Goal: Transaction & Acquisition: Obtain resource

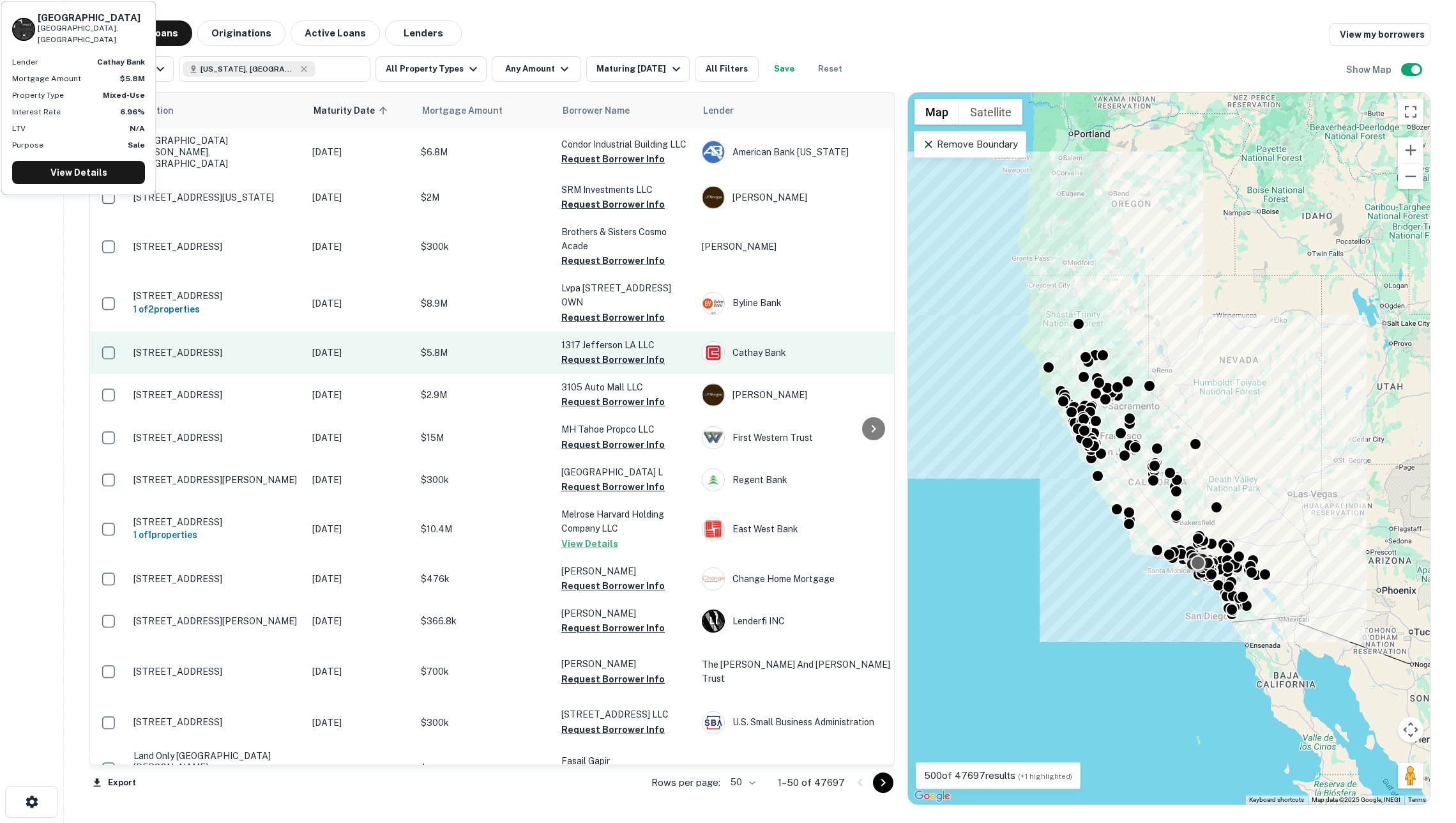
click at [532, 331] on td "$5.8M" at bounding box center [484, 352] width 141 height 42
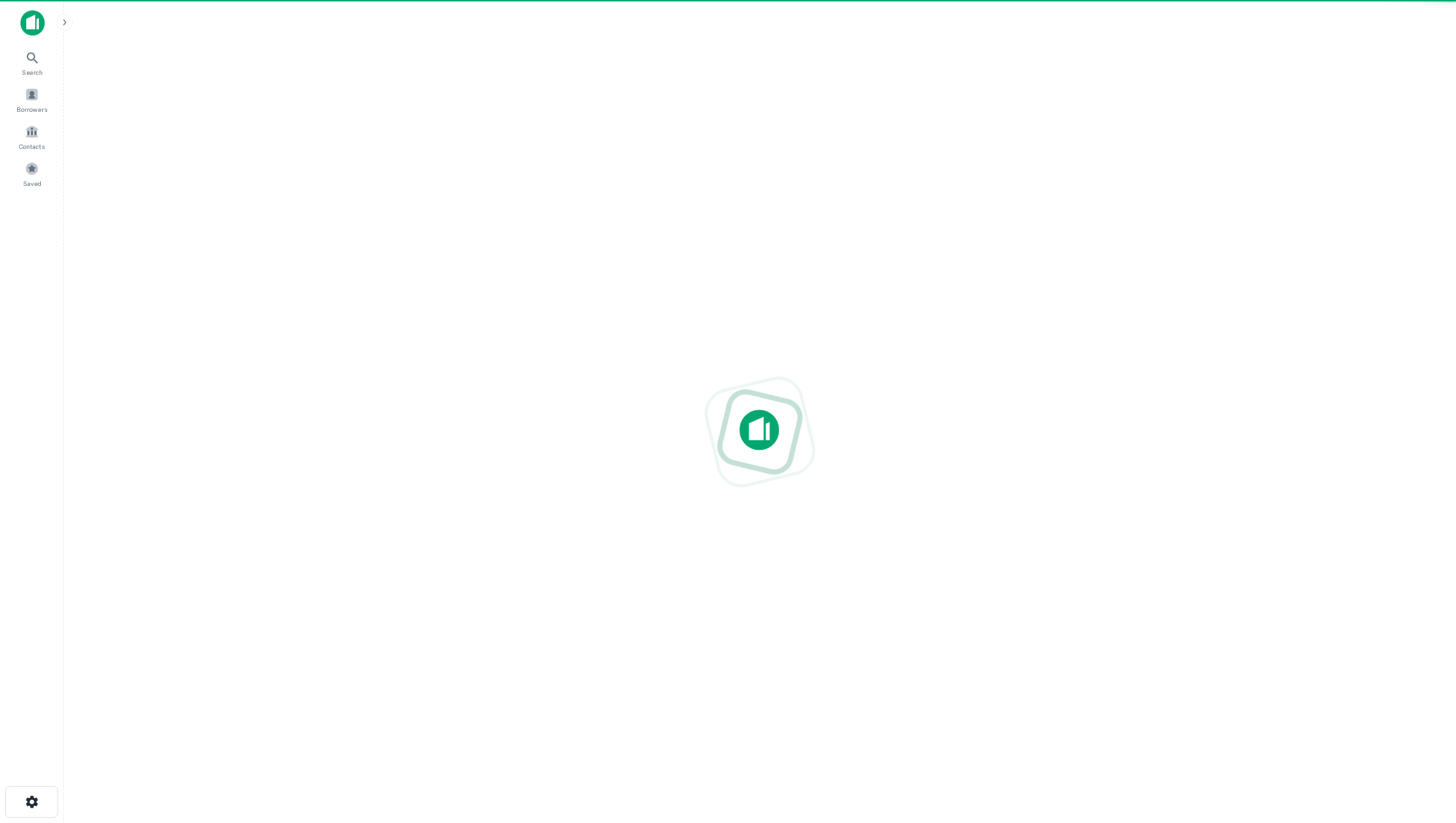
click at [521, 339] on div at bounding box center [760, 431] width 1371 height 618
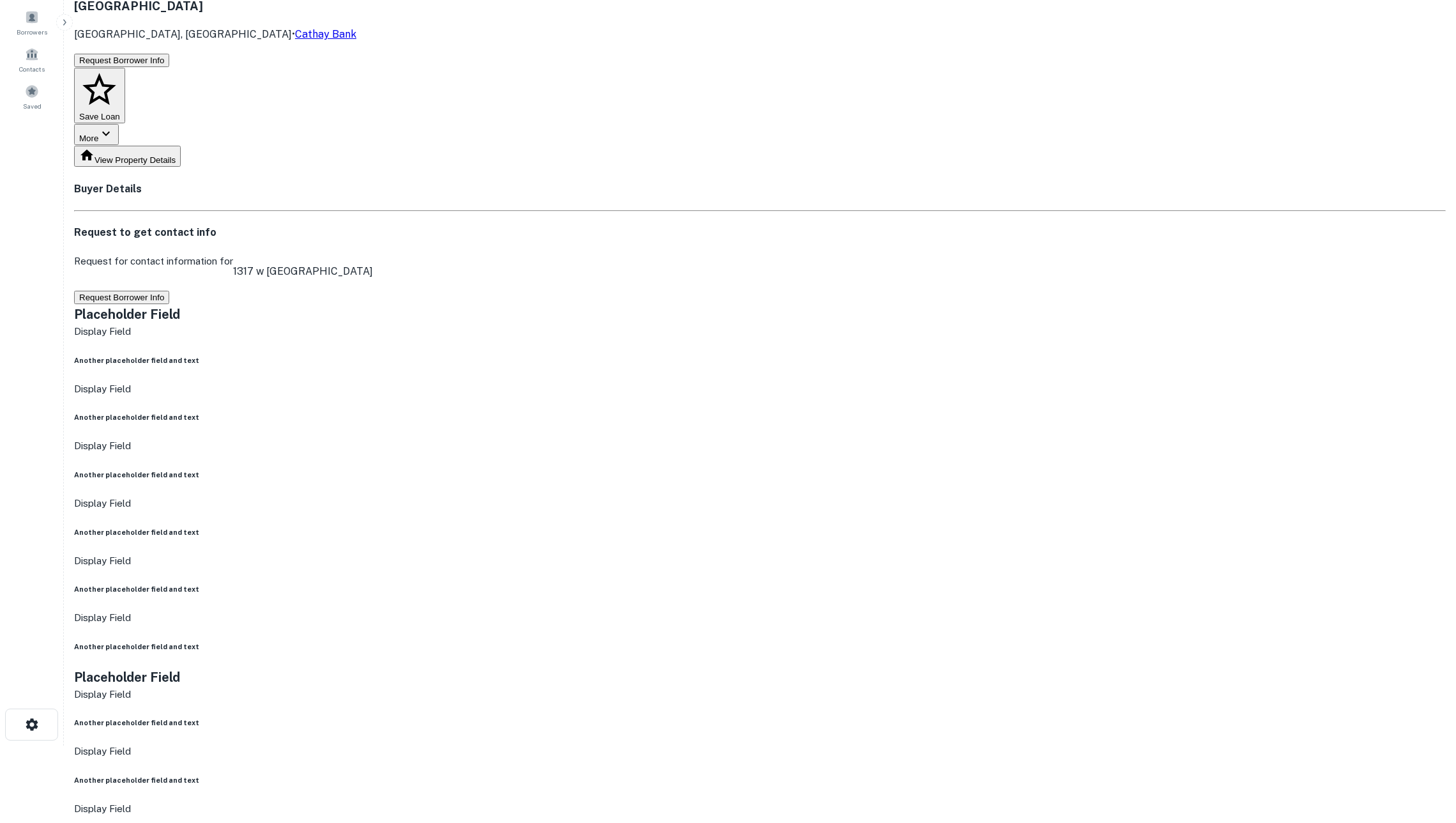
scroll to position [83, 0]
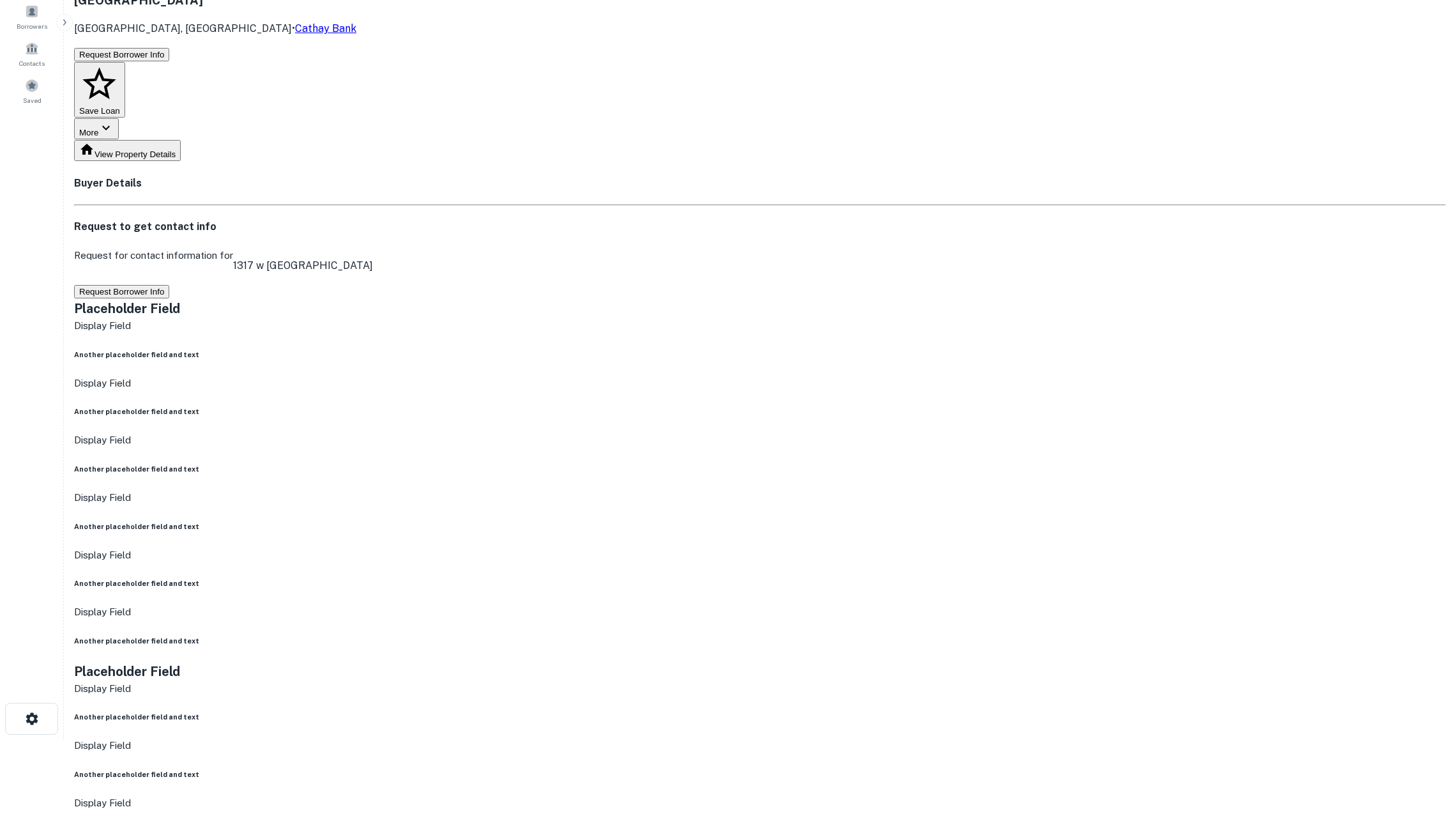
drag, startPoint x: 659, startPoint y: 652, endPoint x: 743, endPoint y: 654, distance: 84.0
copy p "1317 jefferson la llc"
click at [170, 285] on button "Request Borrower Info" at bounding box center [122, 291] width 95 height 13
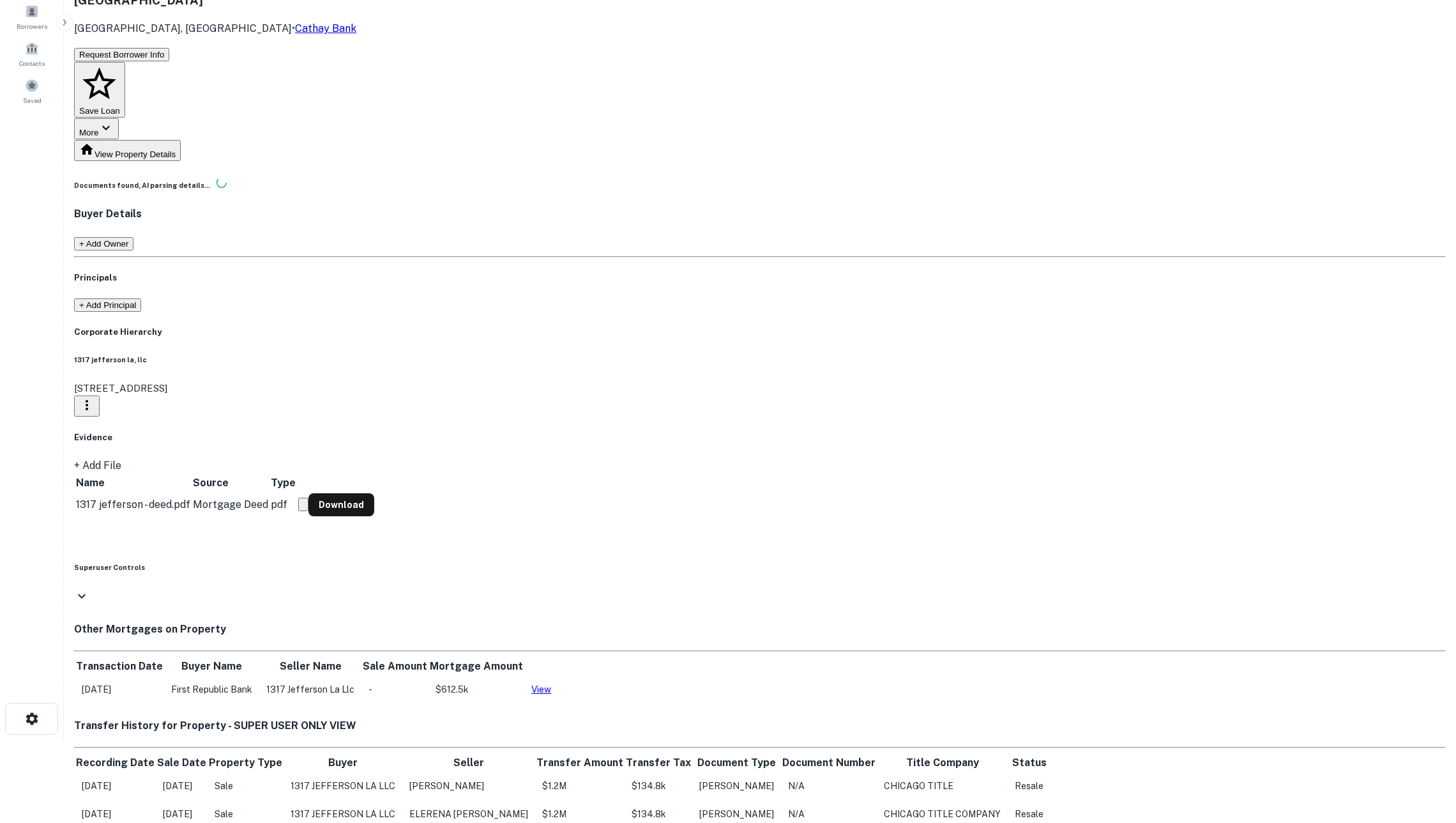
click at [195, 336] on main "Back to search Loan Details 1317 W JEFFERSON BLVD Los Angeles, CA90007 • Cathay…" at bounding box center [760, 328] width 1392 height 823
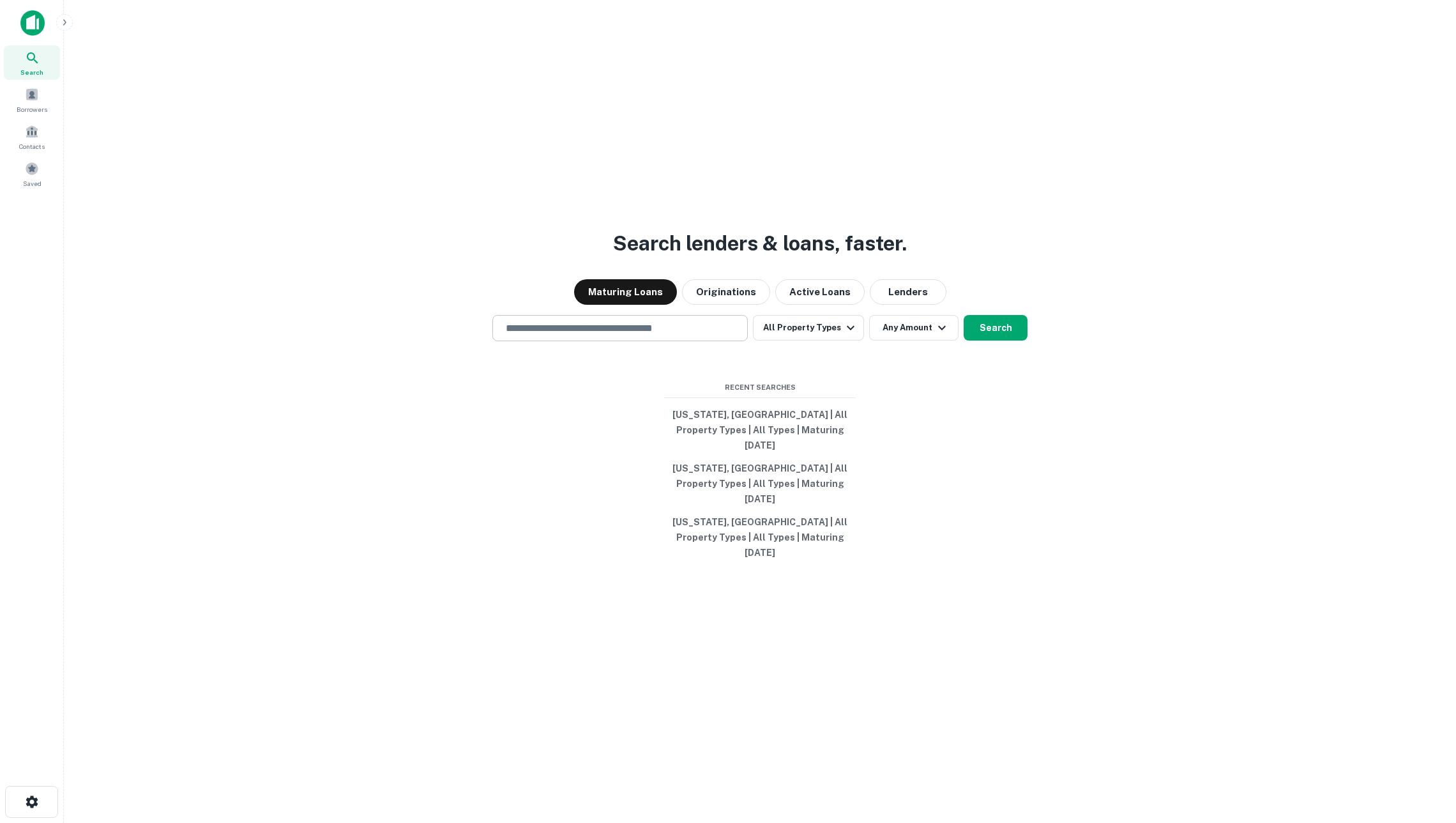
click at [651, 335] on input "text" at bounding box center [620, 328] width 244 height 15
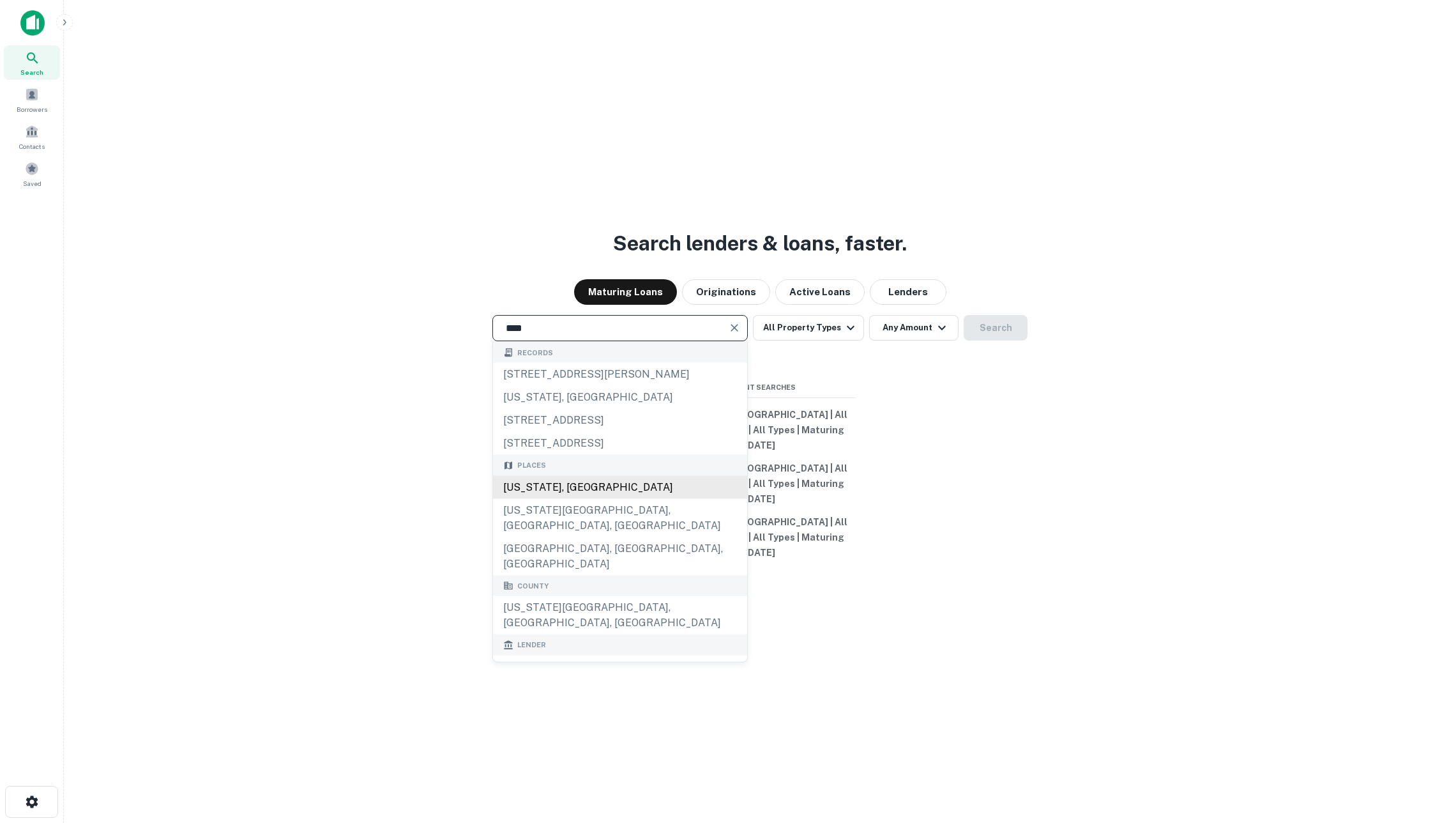
click at [585, 499] on div "Utah, USA" at bounding box center [620, 486] width 254 height 23
type input "*********"
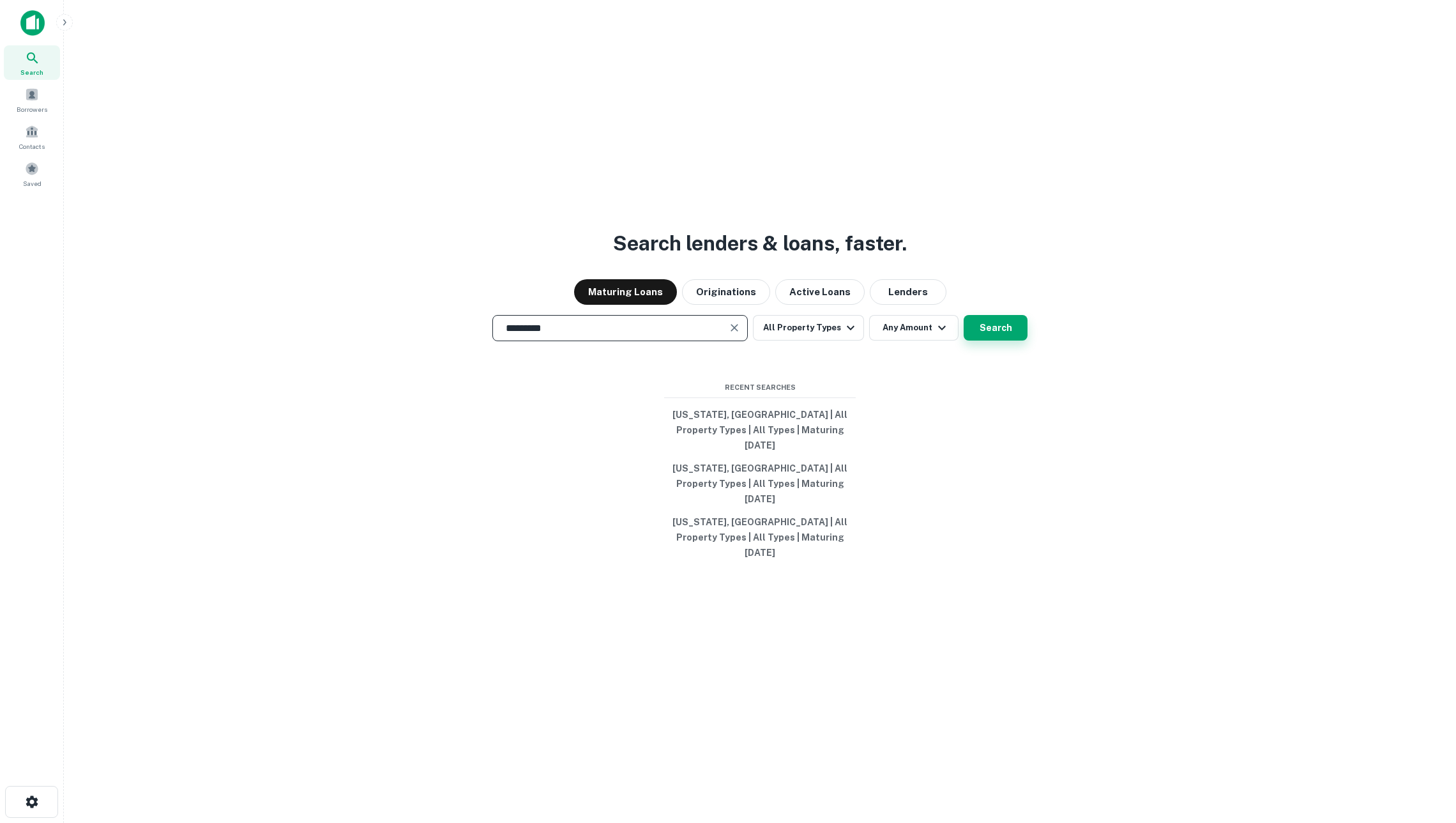
click at [984, 340] on button "Search" at bounding box center [995, 327] width 64 height 25
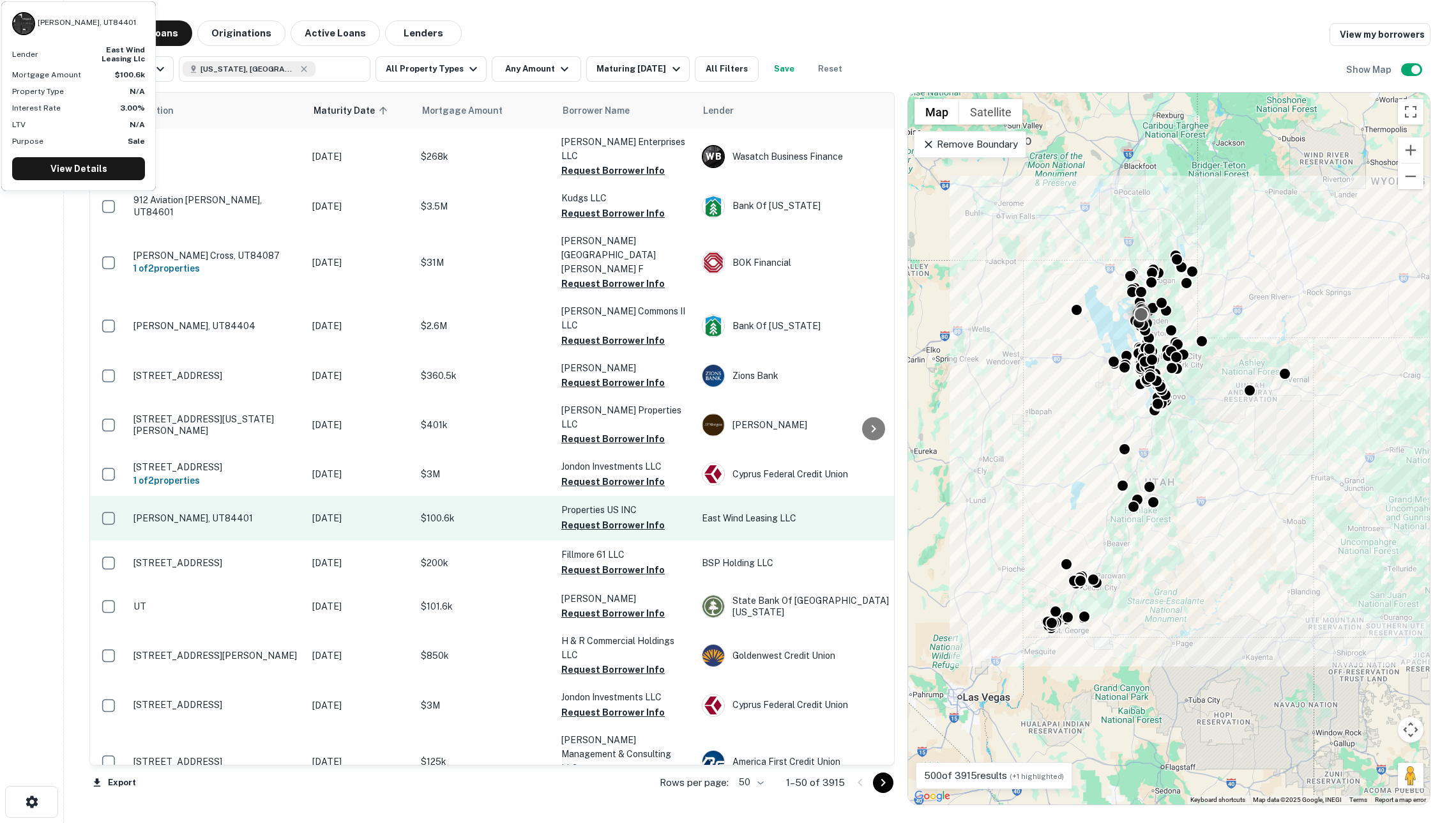
click at [512, 511] on p "$100.6k" at bounding box center [484, 518] width 128 height 14
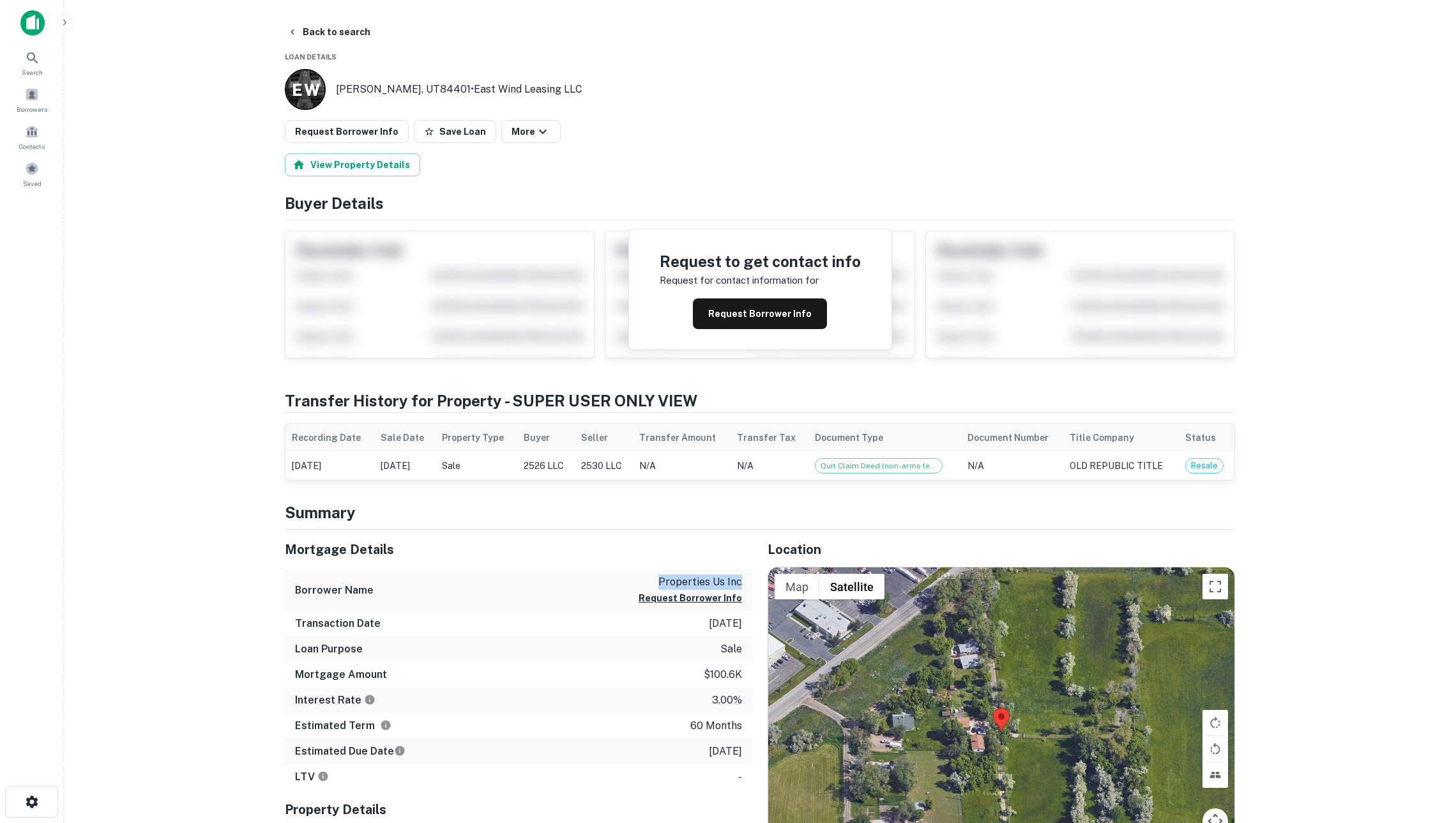
drag, startPoint x: 658, startPoint y: 590, endPoint x: 751, endPoint y: 590, distance: 93.0
click at [751, 590] on div "Borrower Name properties us inc Request Borrower Info" at bounding box center [519, 589] width 468 height 41
copy p "properties us inc"
click at [664, 588] on p "properties us inc" at bounding box center [690, 582] width 103 height 16
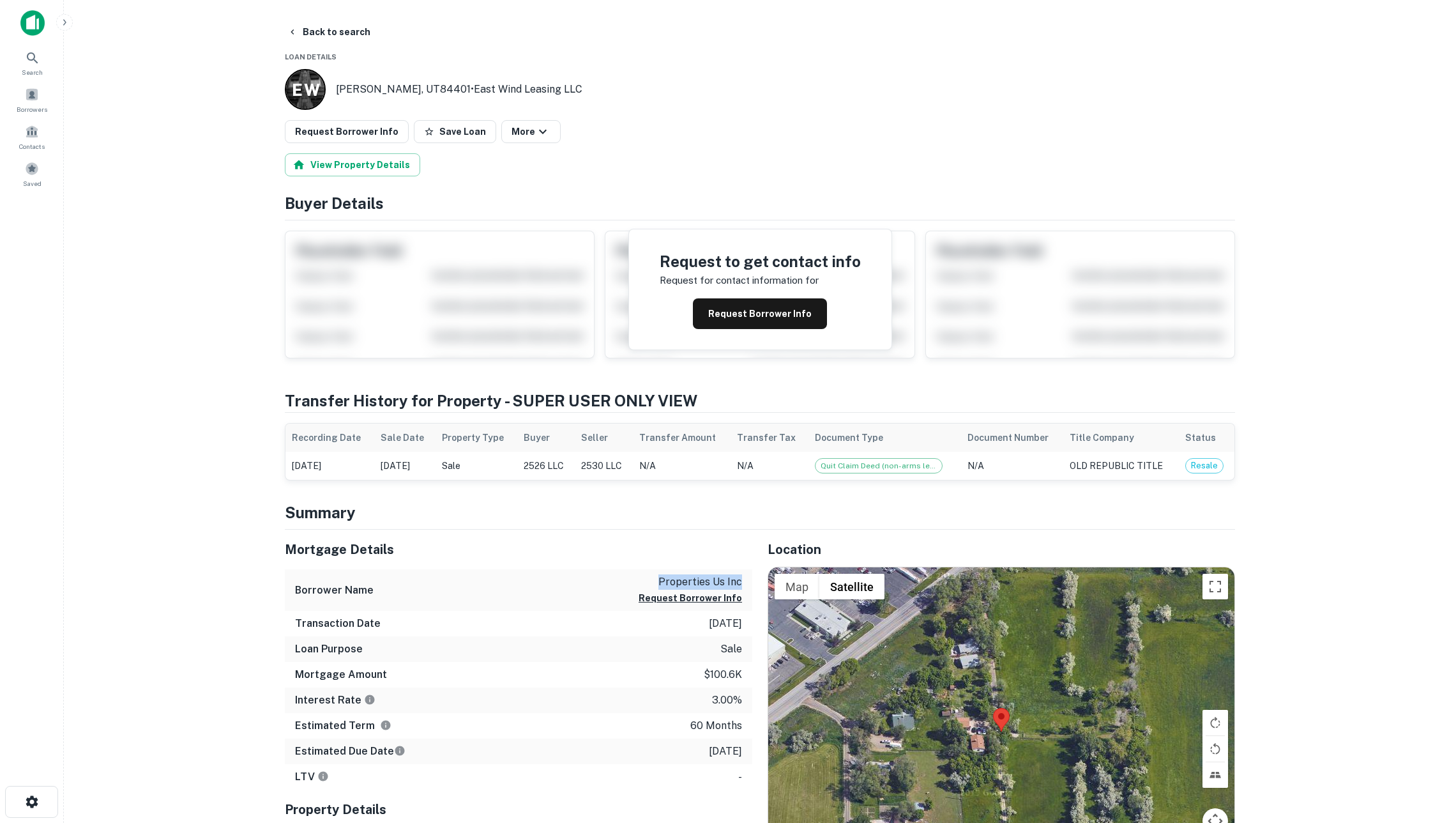
drag, startPoint x: 679, startPoint y: 589, endPoint x: 749, endPoint y: 589, distance: 70.0
click at [749, 589] on div "Borrower Name properties us inc Request Borrower Info" at bounding box center [519, 589] width 468 height 41
copy p "properties us inc"
click at [787, 315] on button "Request Borrower Info" at bounding box center [759, 313] width 134 height 31
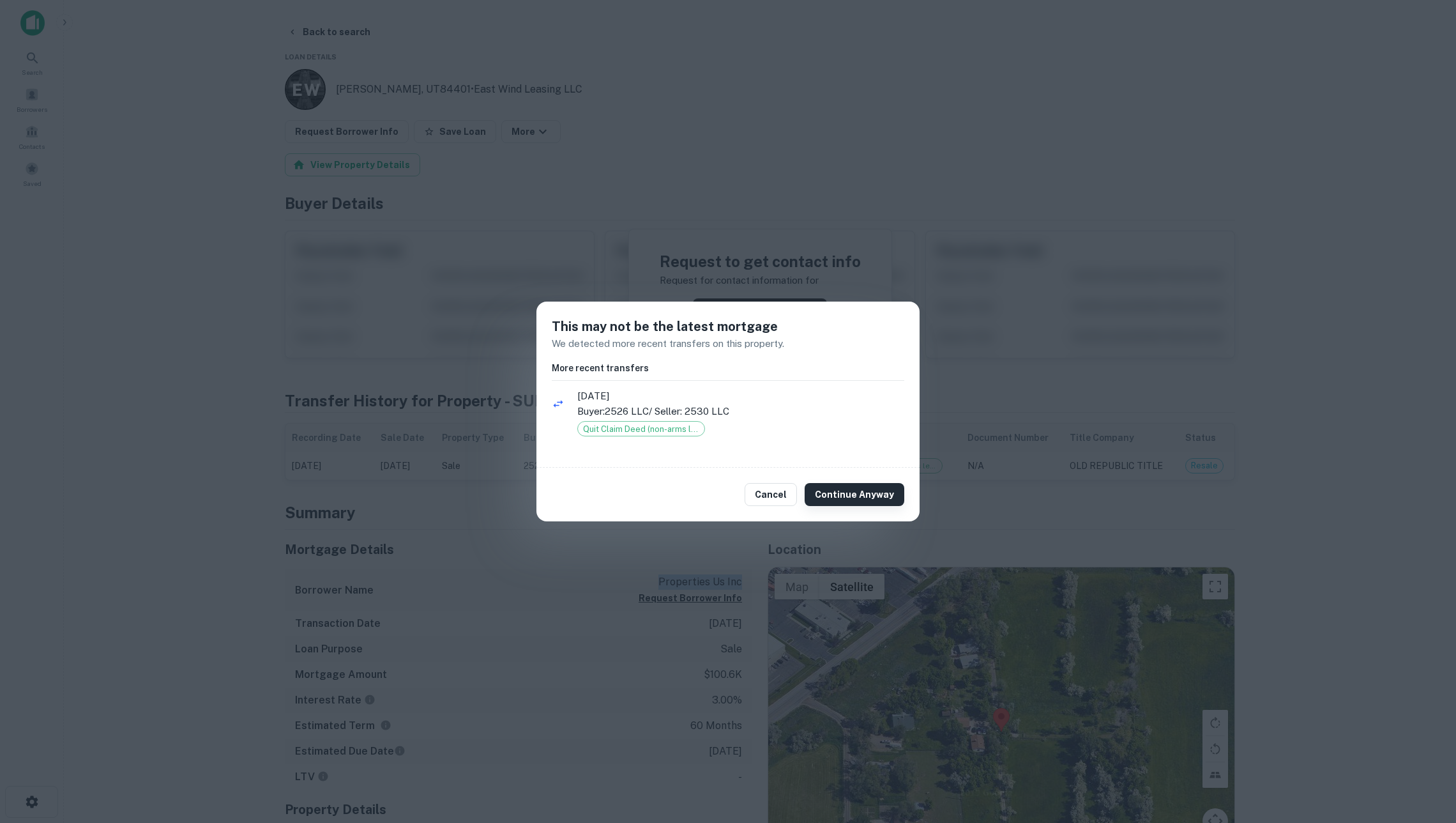
click at [865, 493] on button "Continue Anyway" at bounding box center [854, 494] width 100 height 23
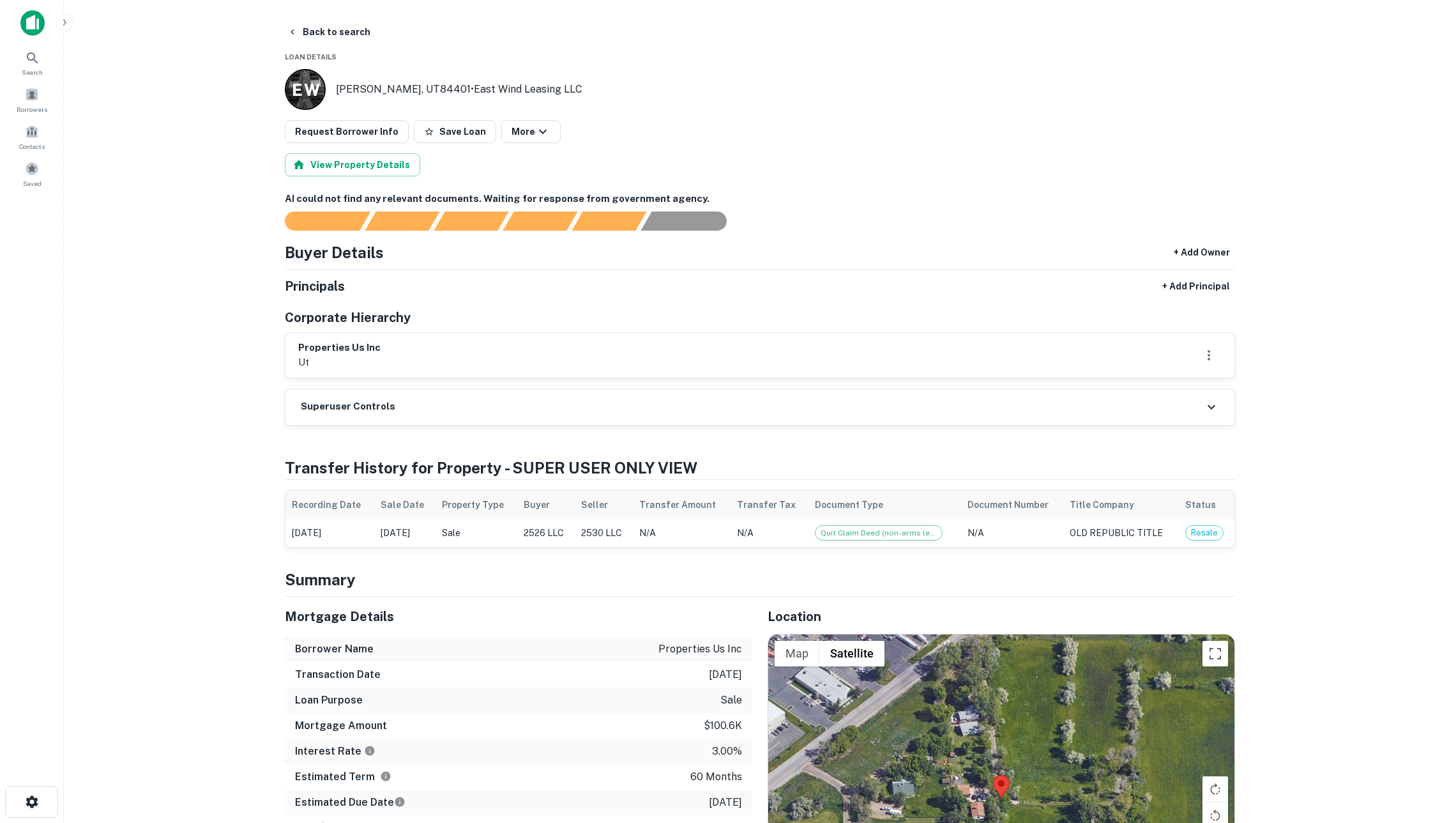
click at [1328, 55] on main "Back to search Loan Details E W Ogden, UT84401 • East Wind Leasing LLC Request …" at bounding box center [760, 411] width 1392 height 823
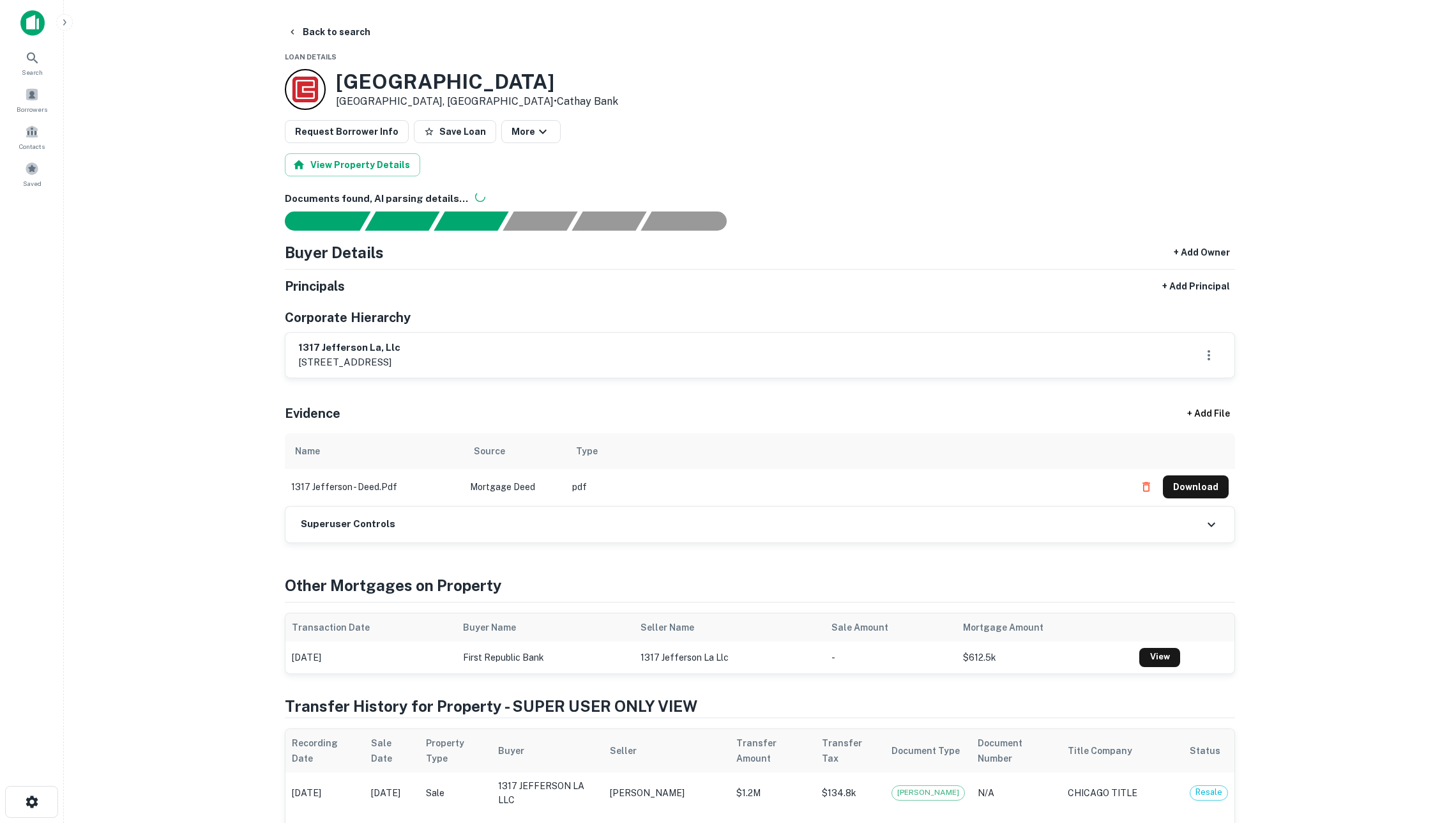
scroll to position [83, 0]
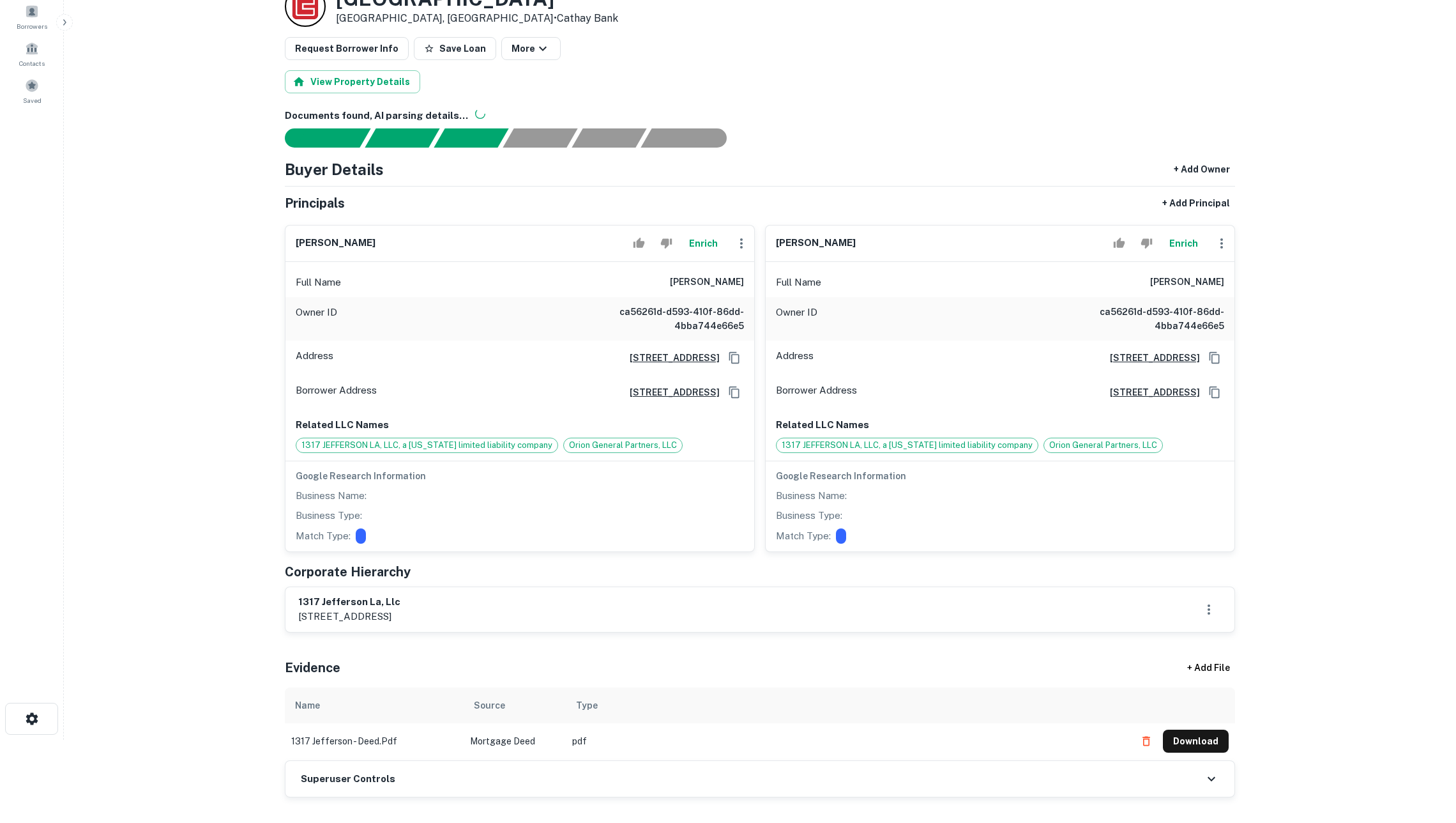
click at [1186, 252] on button "Enrich" at bounding box center [1183, 243] width 41 height 25
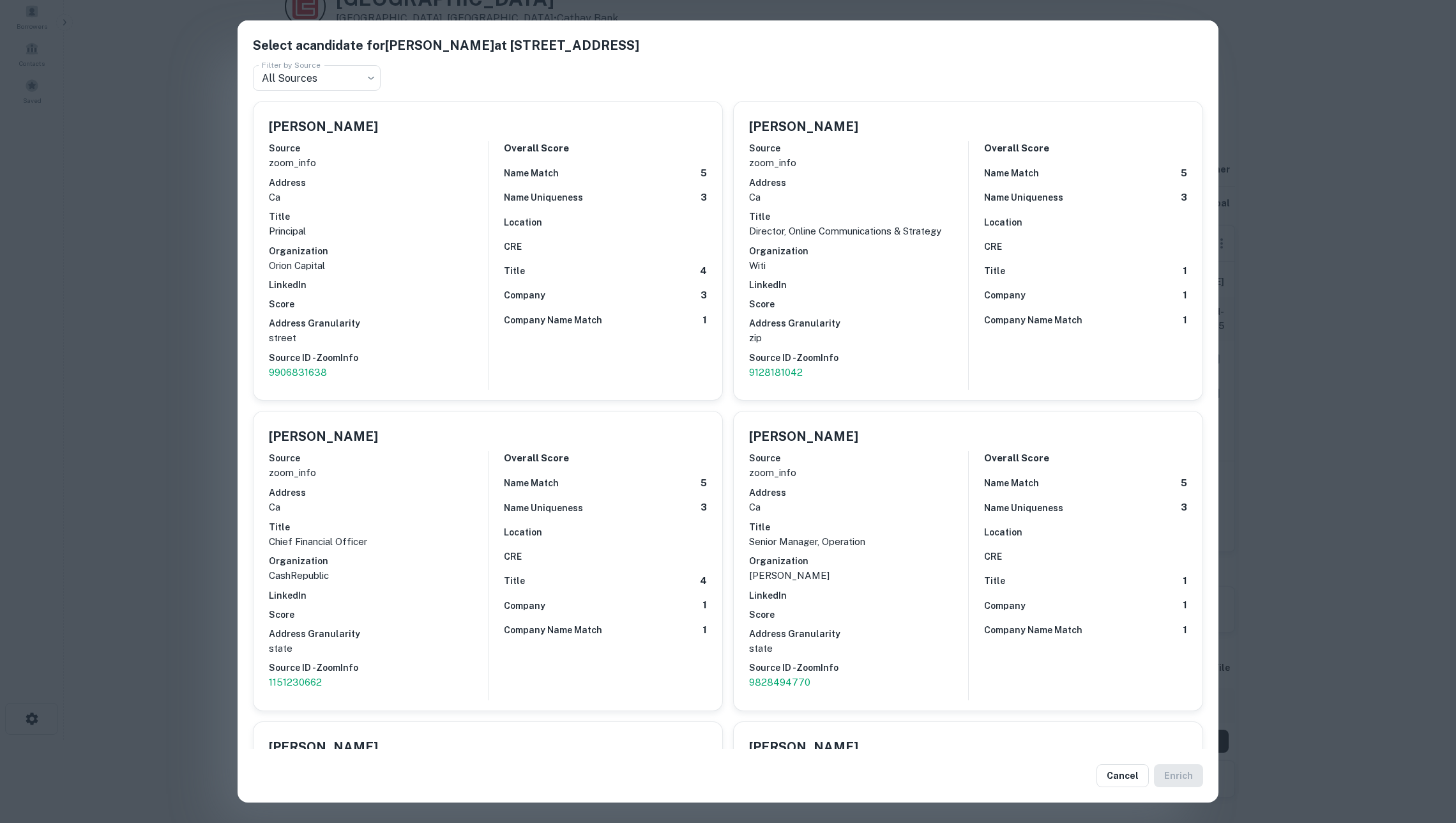
click at [1362, 376] on div "Select a candidate for Henry Fan at 10573 west pico, suite 213 Filter by Source…" at bounding box center [728, 411] width 1456 height 823
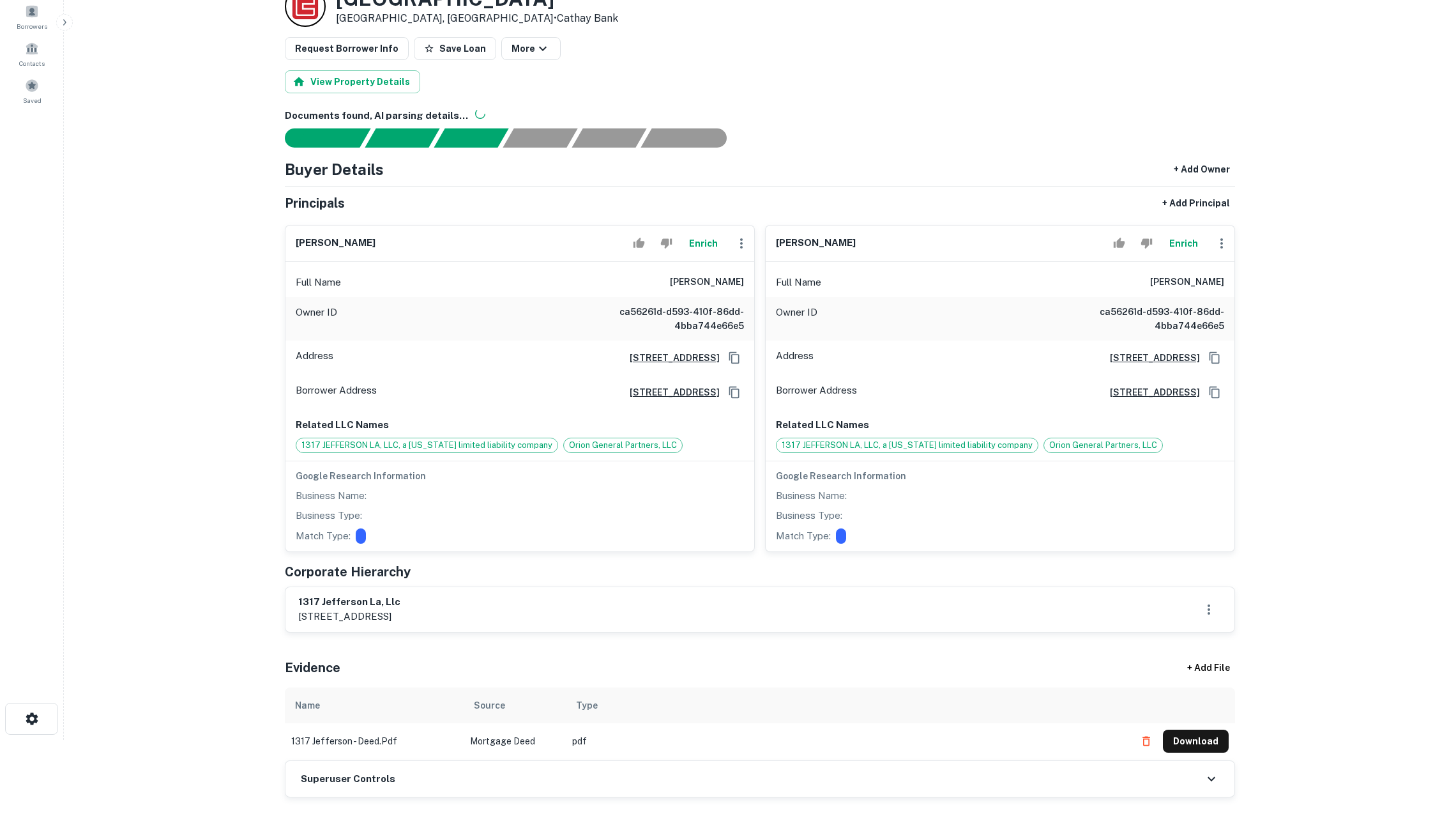
click at [693, 251] on button "Enrich" at bounding box center [703, 243] width 41 height 25
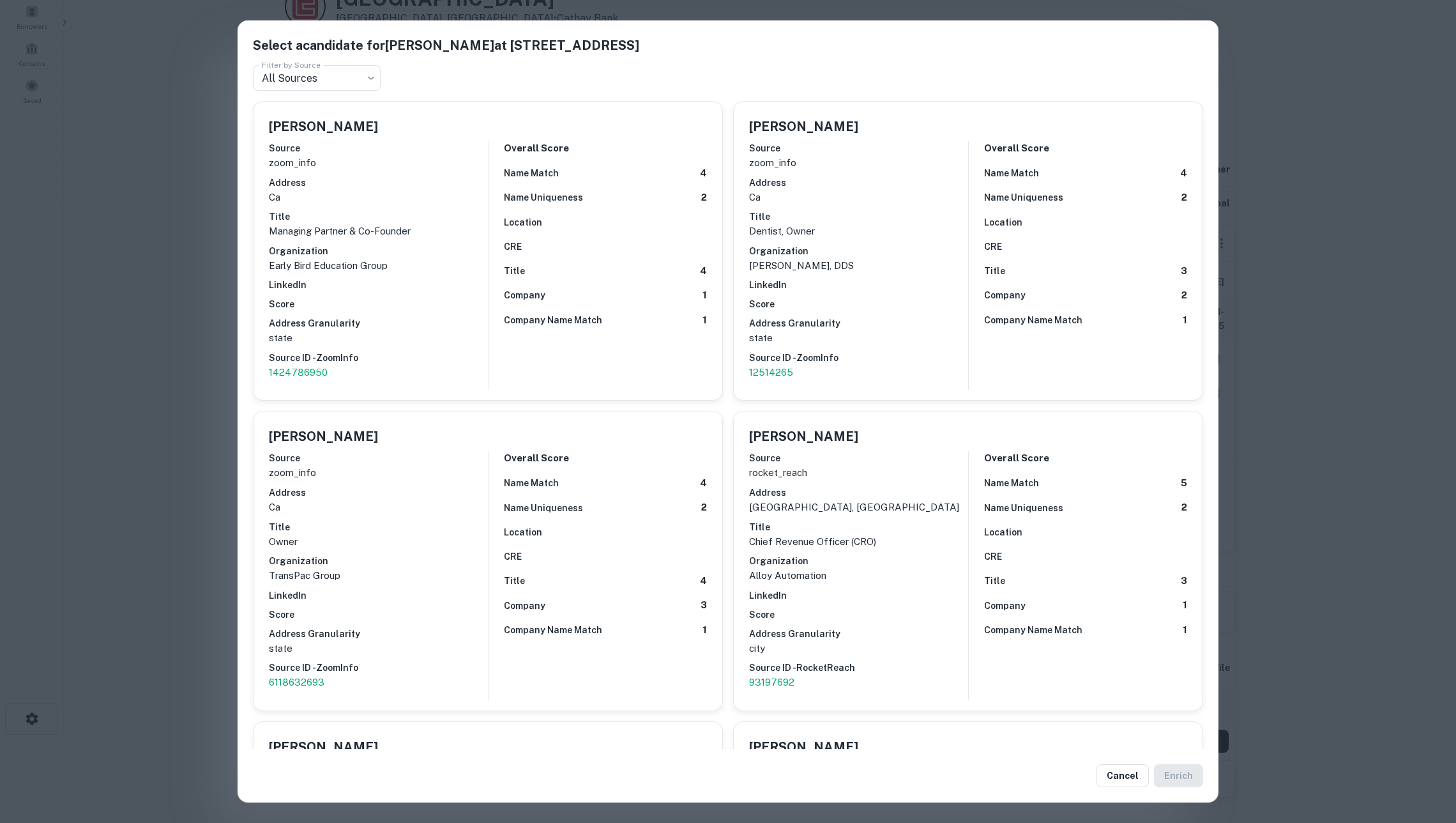
click at [177, 295] on div "Select a candidate for Charles Kim at 10573 west pico, suite 213 Filter by Sour…" at bounding box center [728, 411] width 1456 height 823
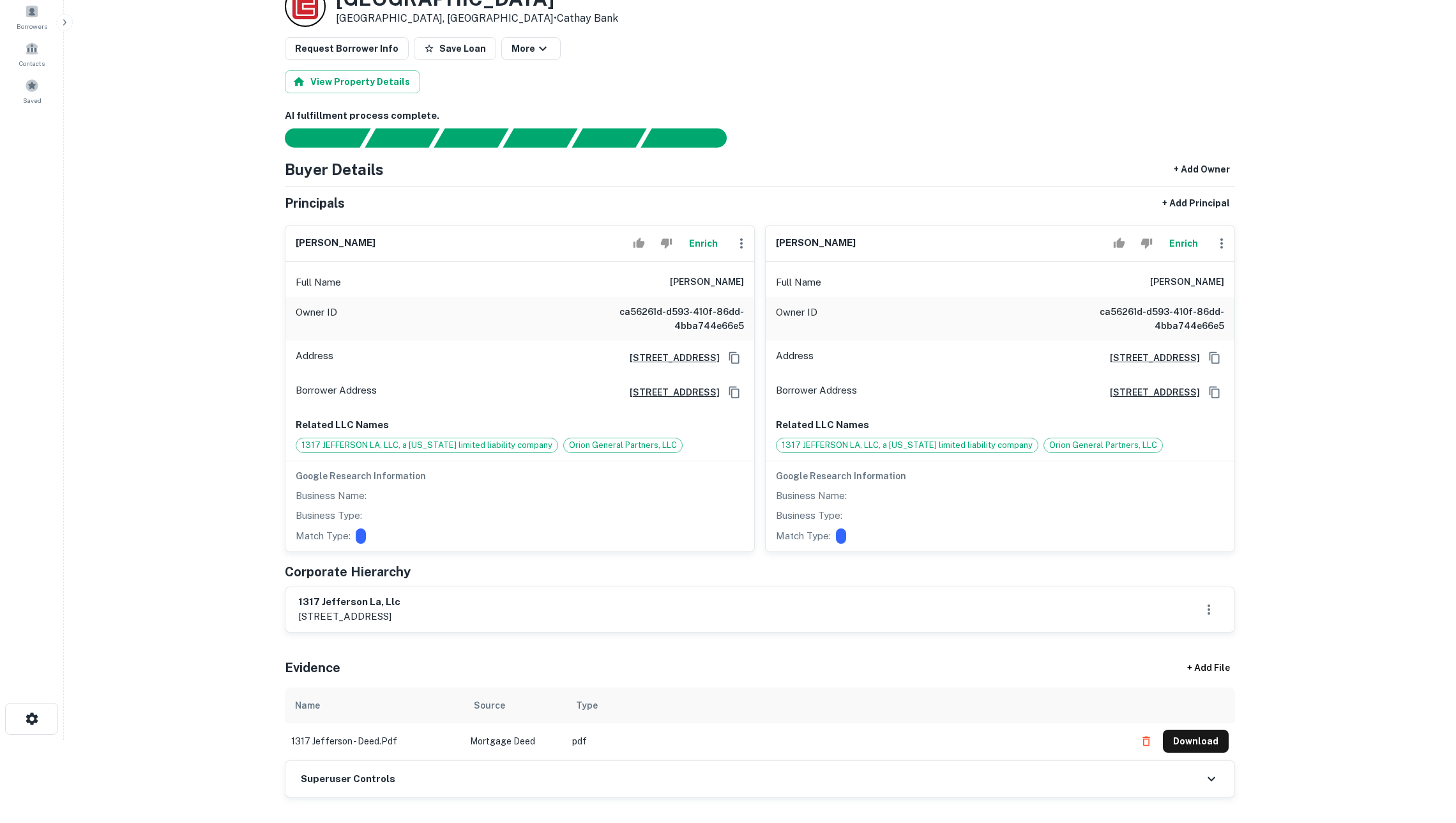
click at [1185, 256] on button "Enrich" at bounding box center [1183, 243] width 41 height 25
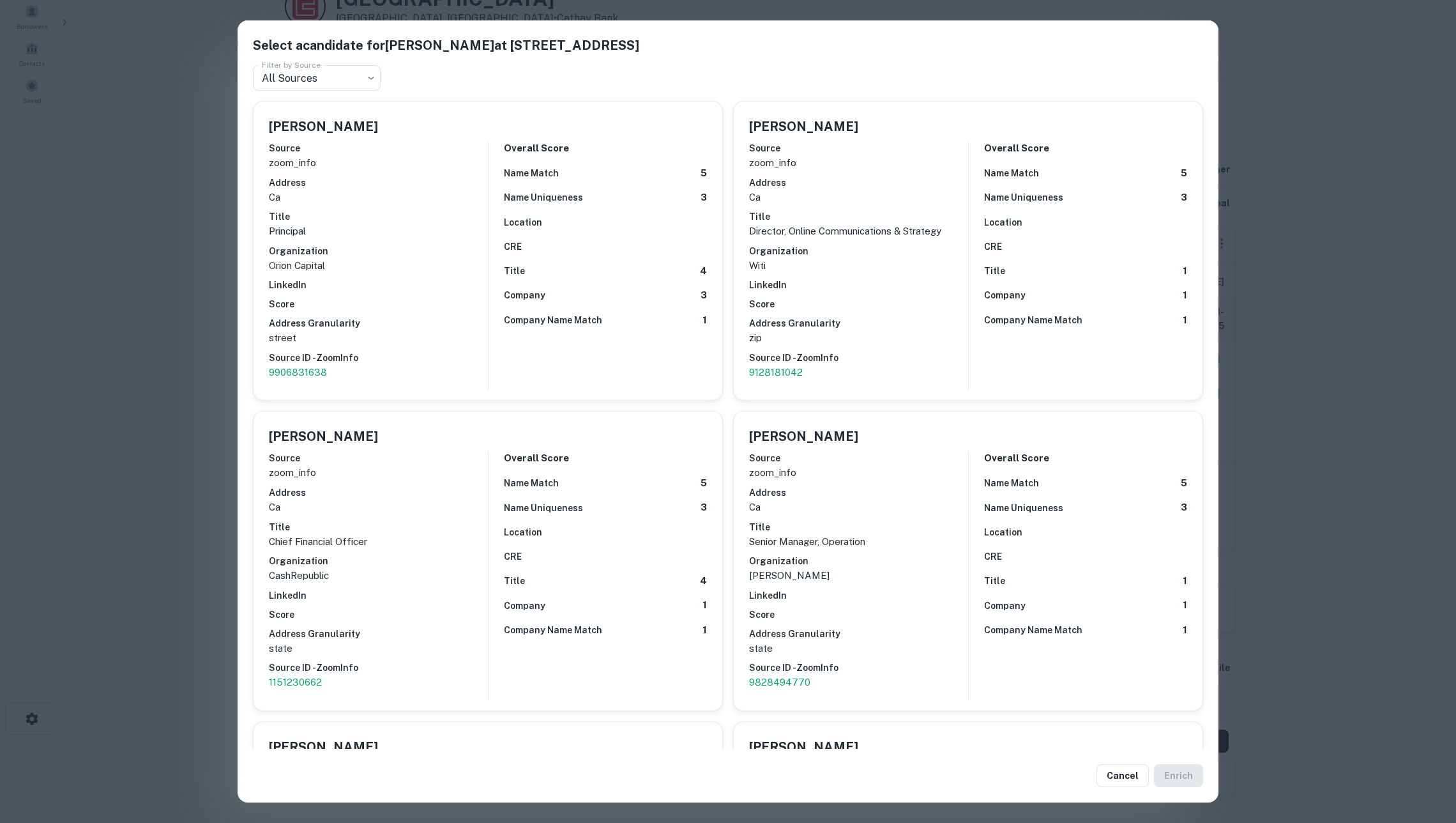
click at [1357, 324] on div "Select a candidate for Henry Fan at 10573 west pico, suite 213 Filter by Source…" at bounding box center [728, 411] width 1456 height 823
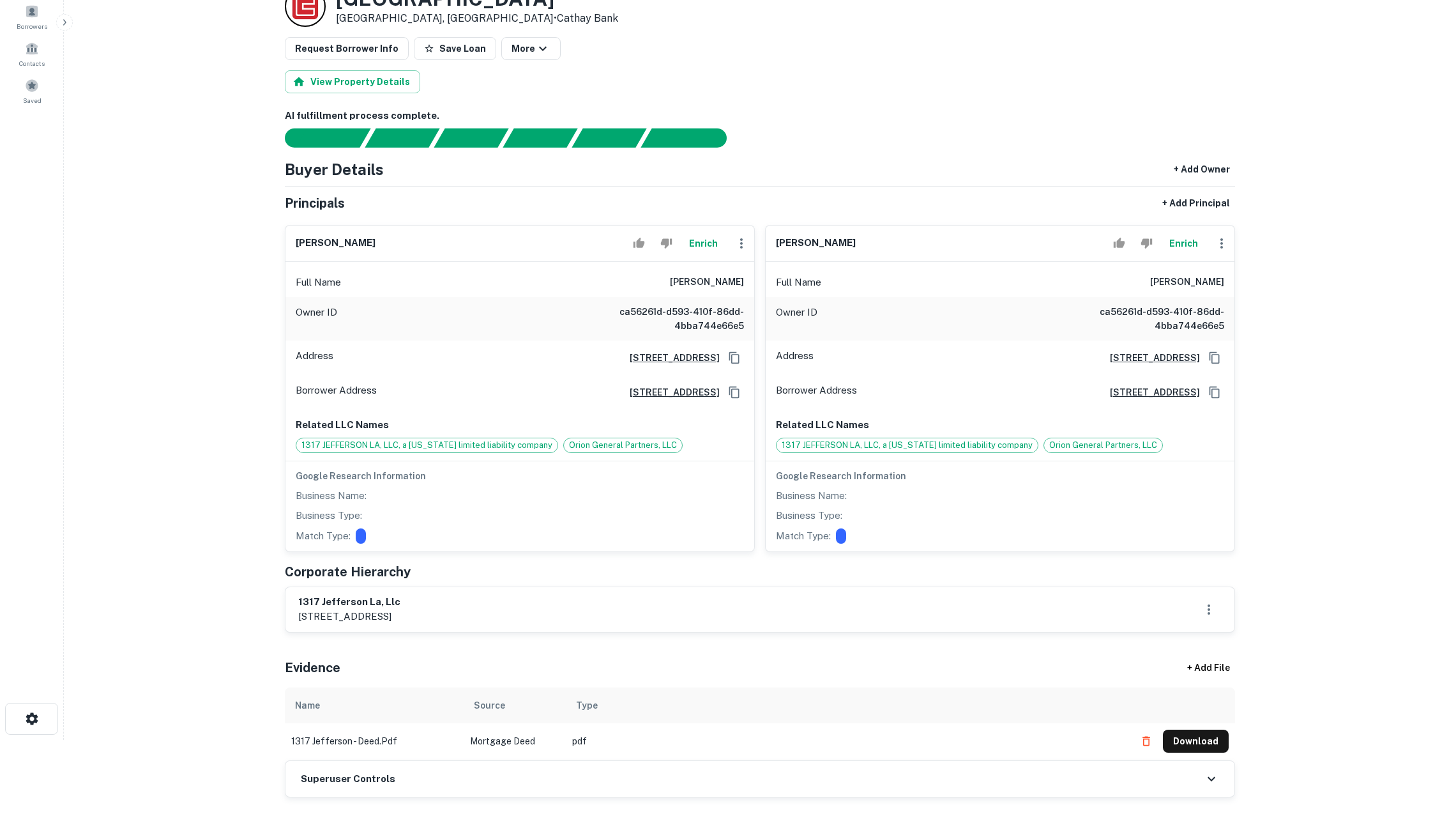
click at [1321, 205] on main "Back to search Loan Details 1317 W JEFFERSON BLVD Los Angeles, CA90007 • Cathay…" at bounding box center [760, 328] width 1392 height 823
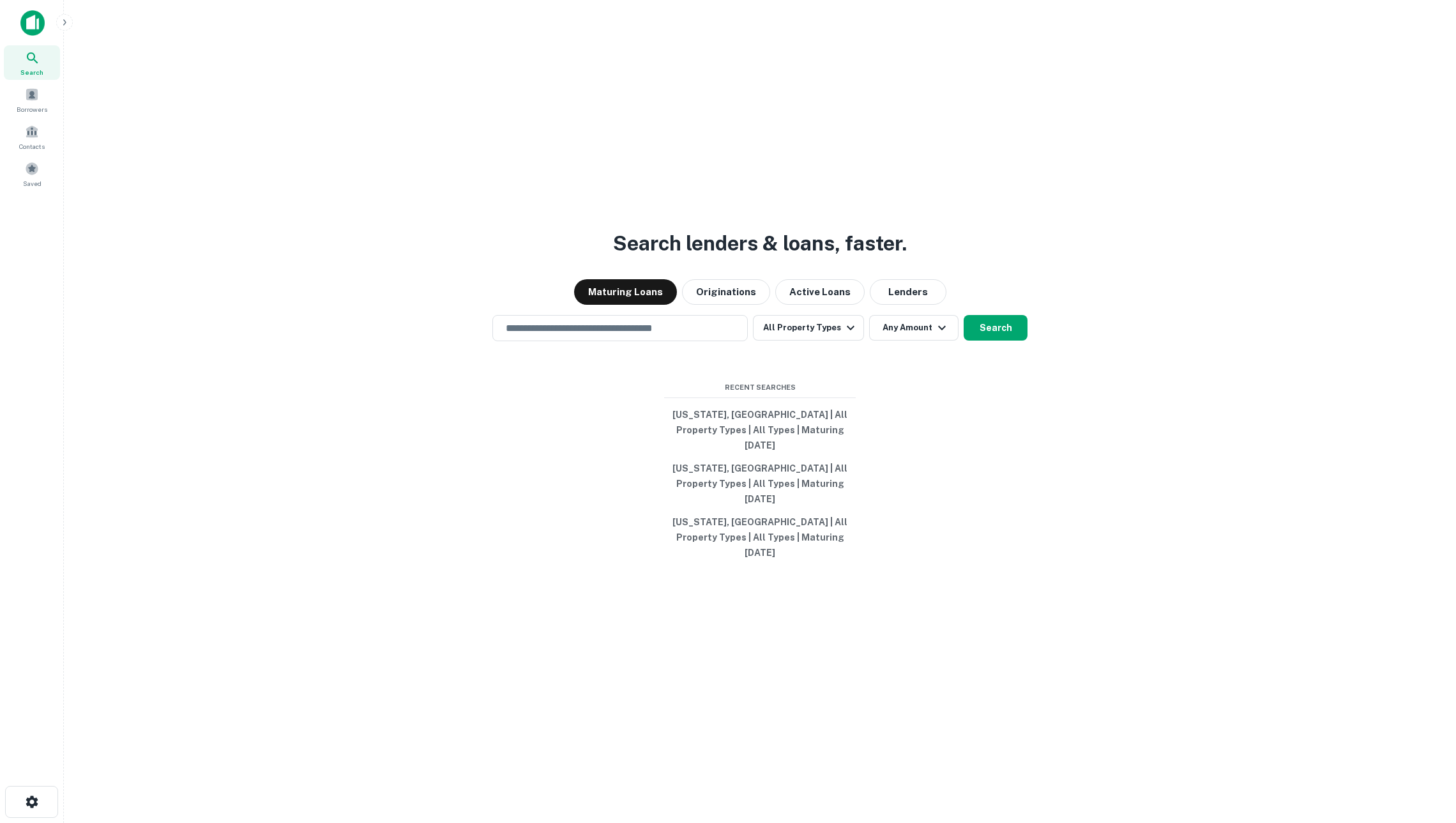
click at [70, 28] on button "button" at bounding box center [64, 22] width 17 height 17
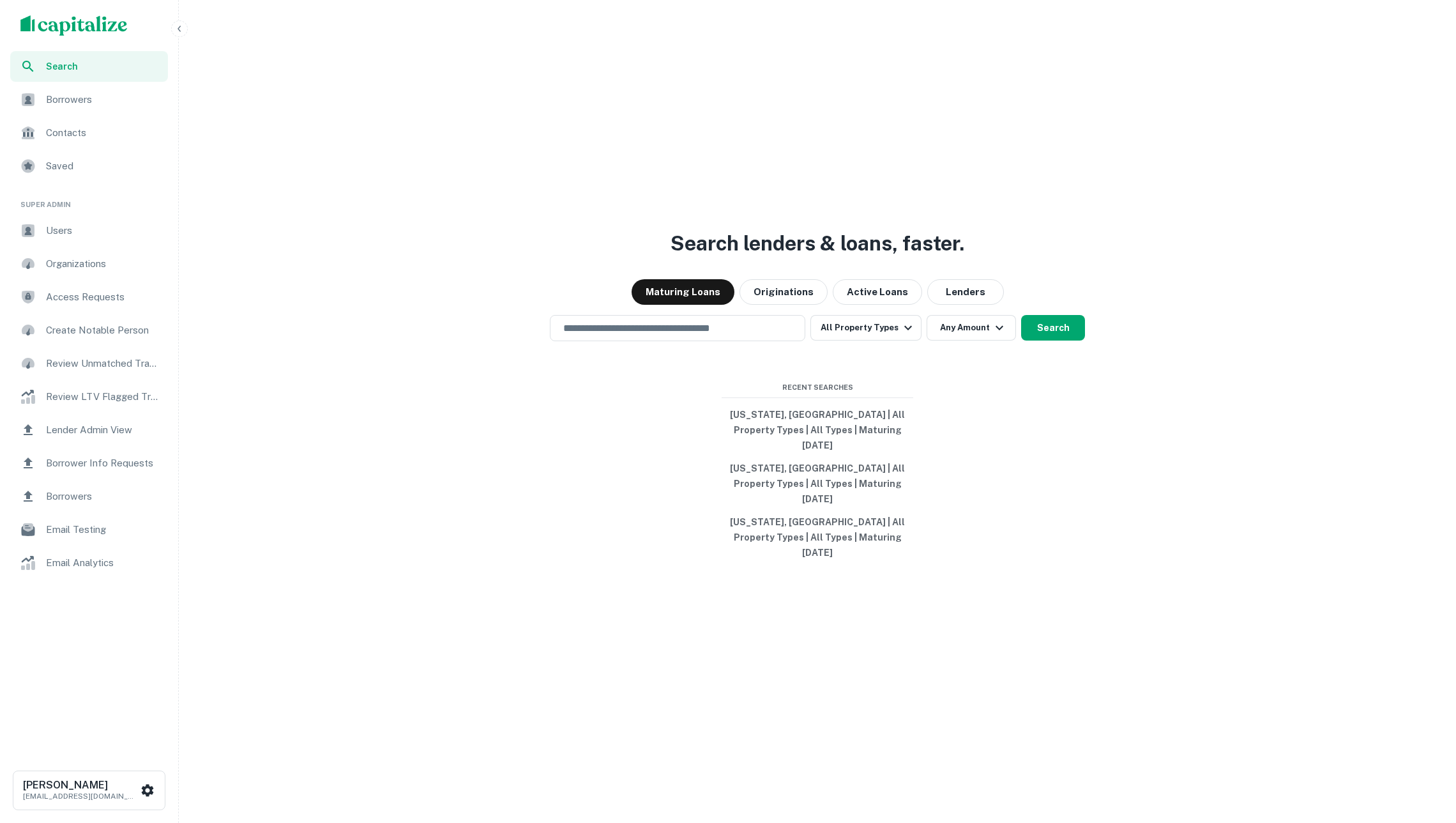
click at [96, 429] on span "Lender Admin View" at bounding box center [103, 430] width 115 height 16
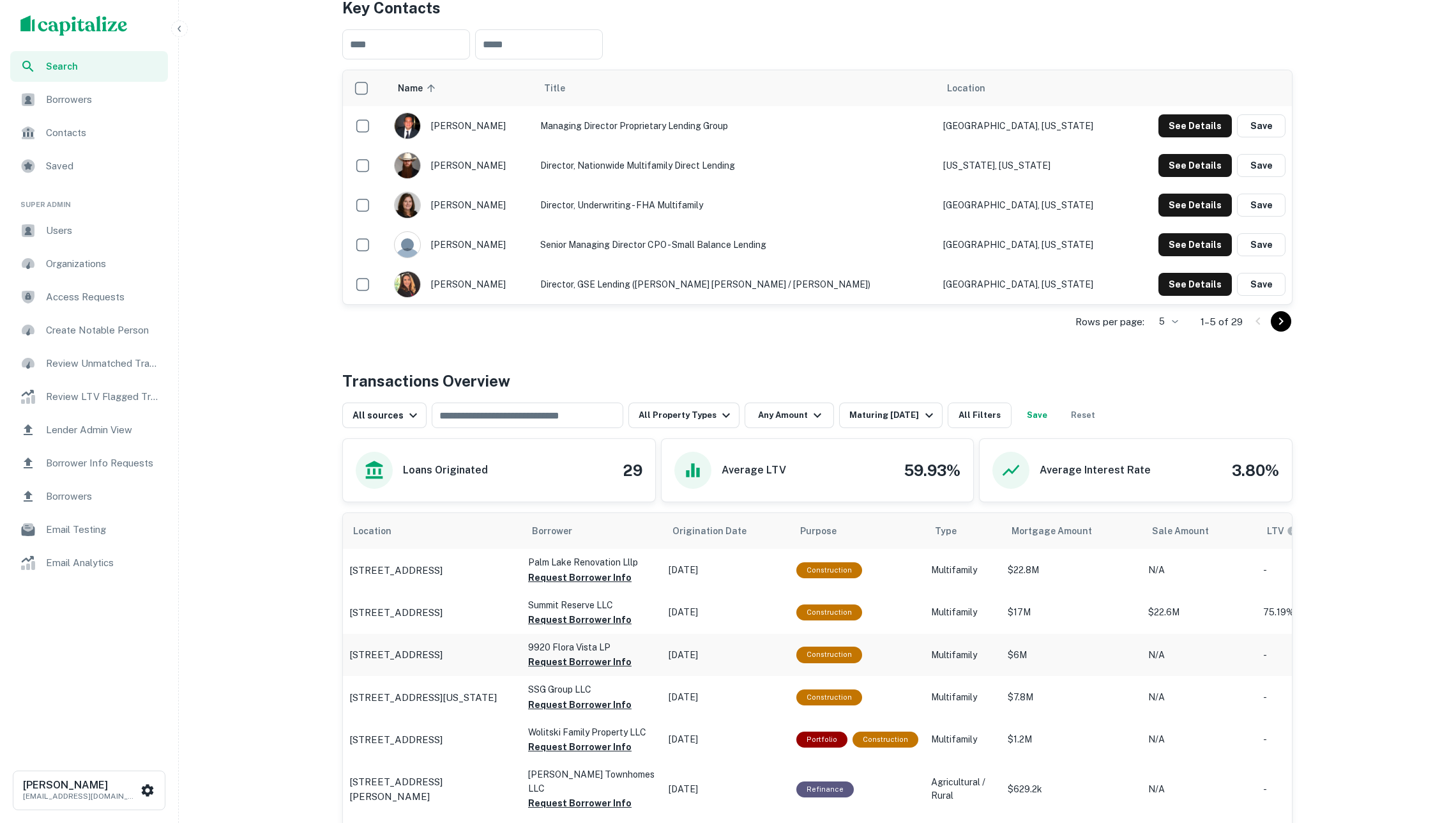
scroll to position [8, 0]
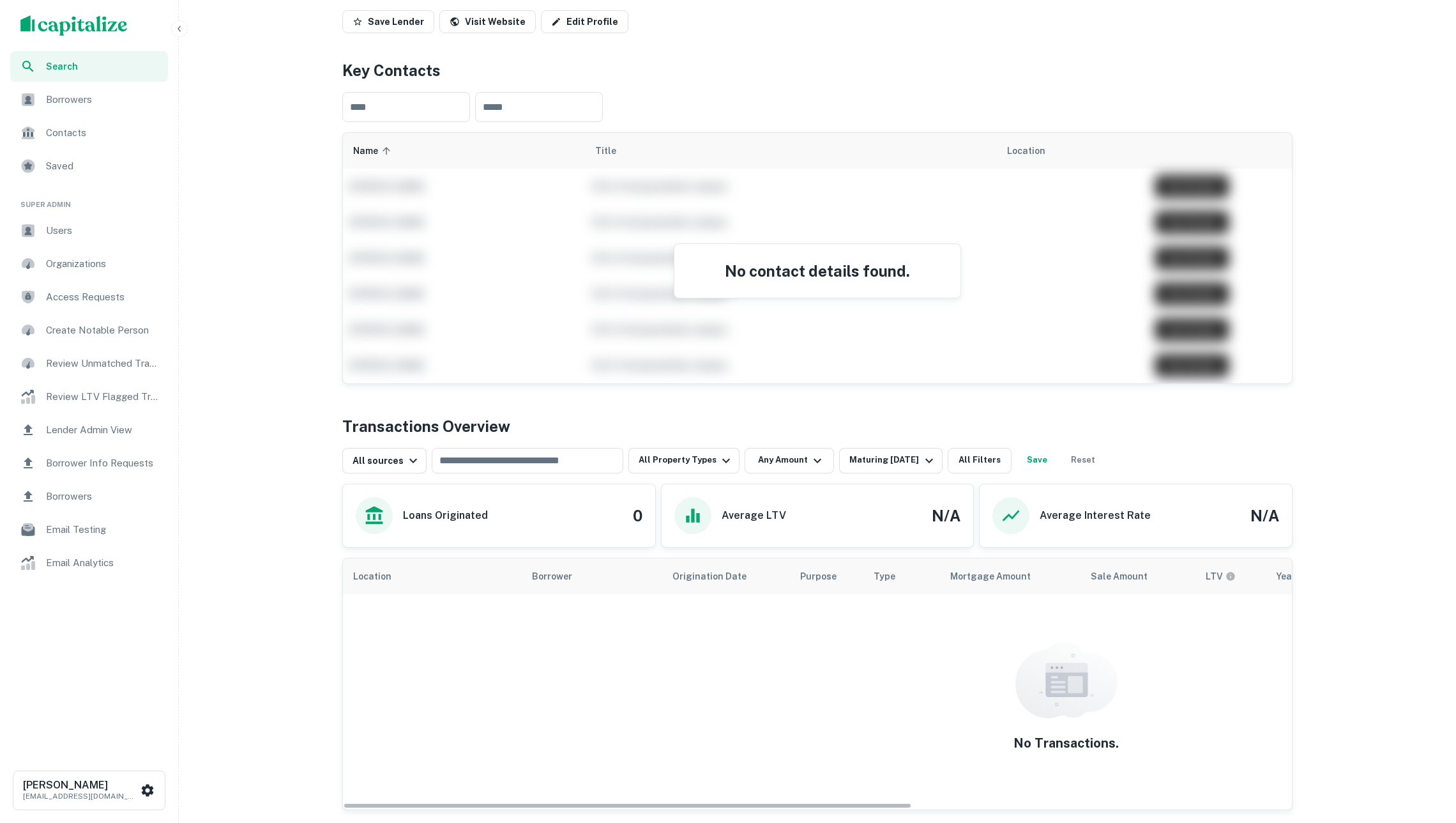
scroll to position [65, 0]
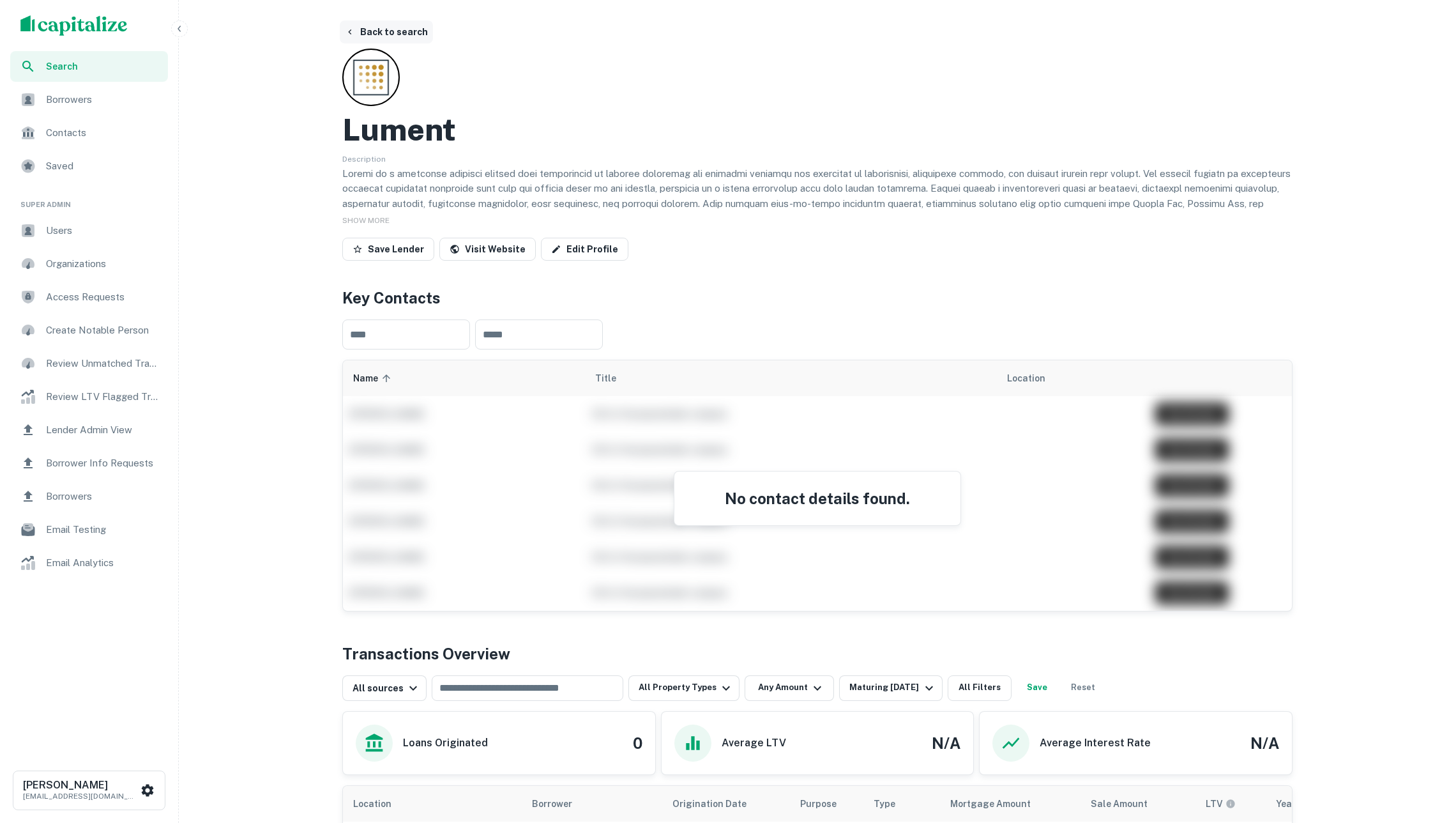
click at [394, 27] on button "Back to search" at bounding box center [386, 31] width 94 height 23
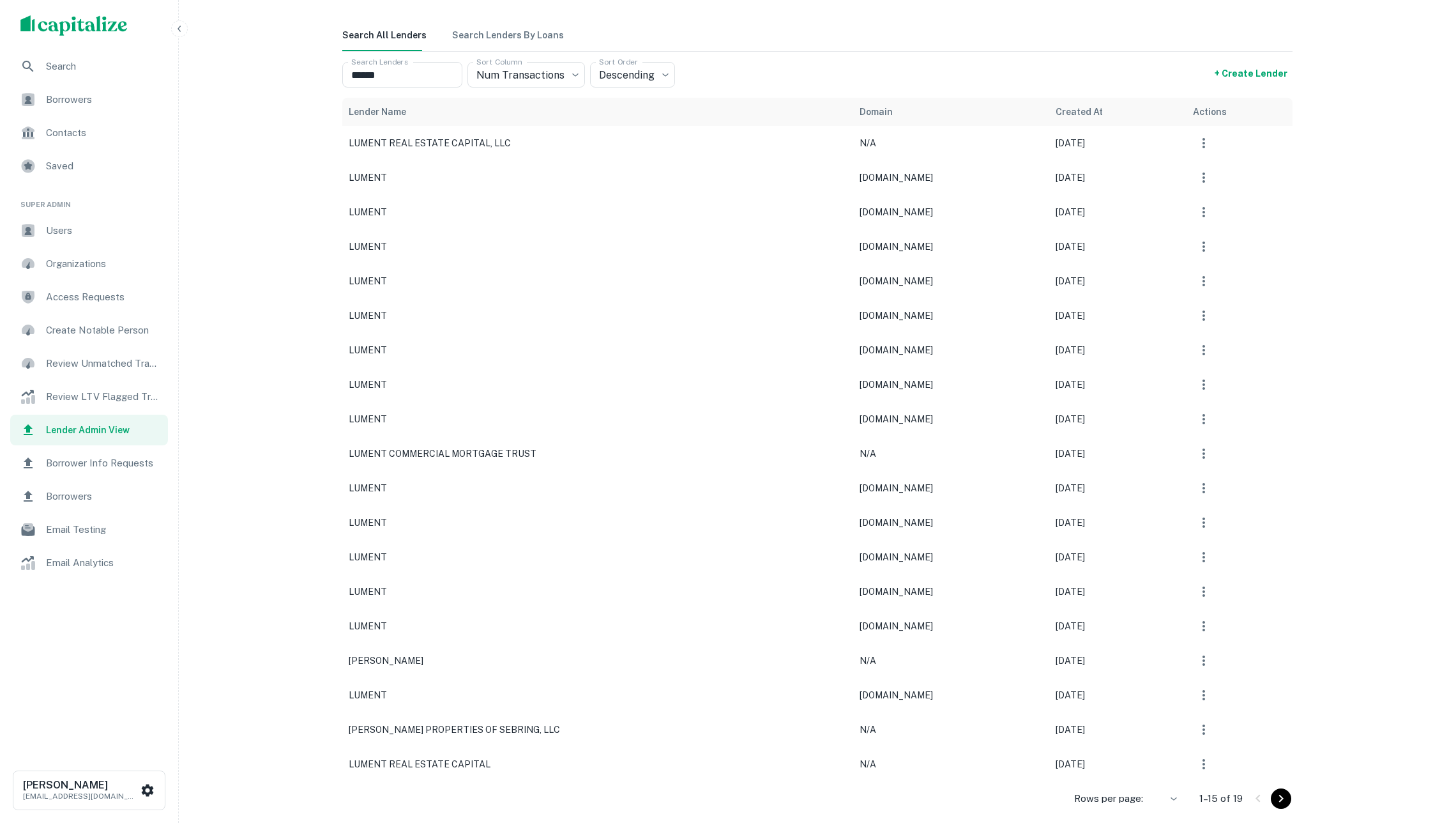
scroll to position [98, 0]
click at [1202, 690] on icon "button" at bounding box center [1203, 695] width 3 height 10
click at [1156, 768] on li "Merge" at bounding box center [1162, 772] width 104 height 23
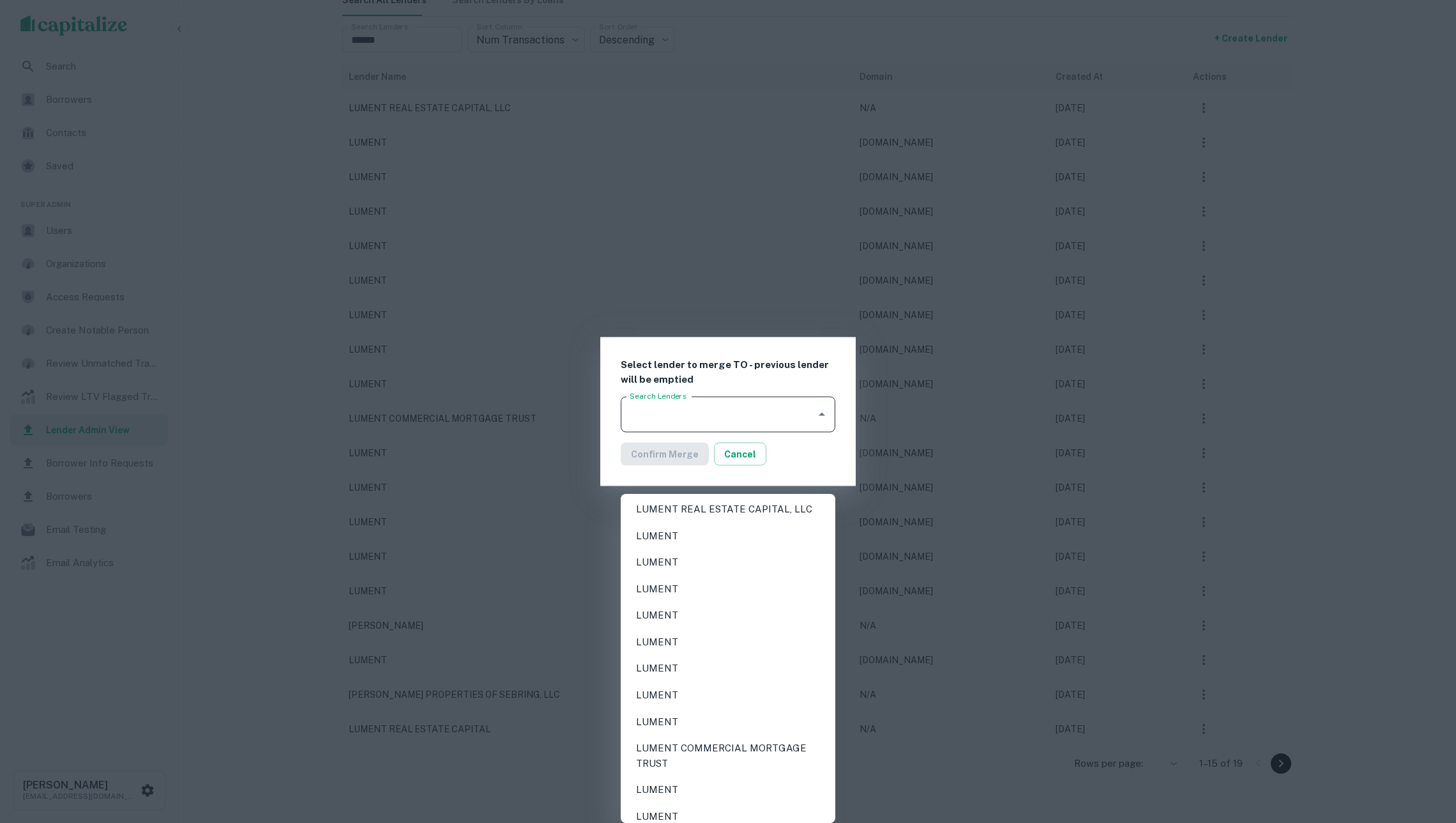
click at [734, 404] on input "Search Lenders" at bounding box center [718, 415] width 184 height 24
click at [777, 227] on div at bounding box center [728, 411] width 1456 height 823
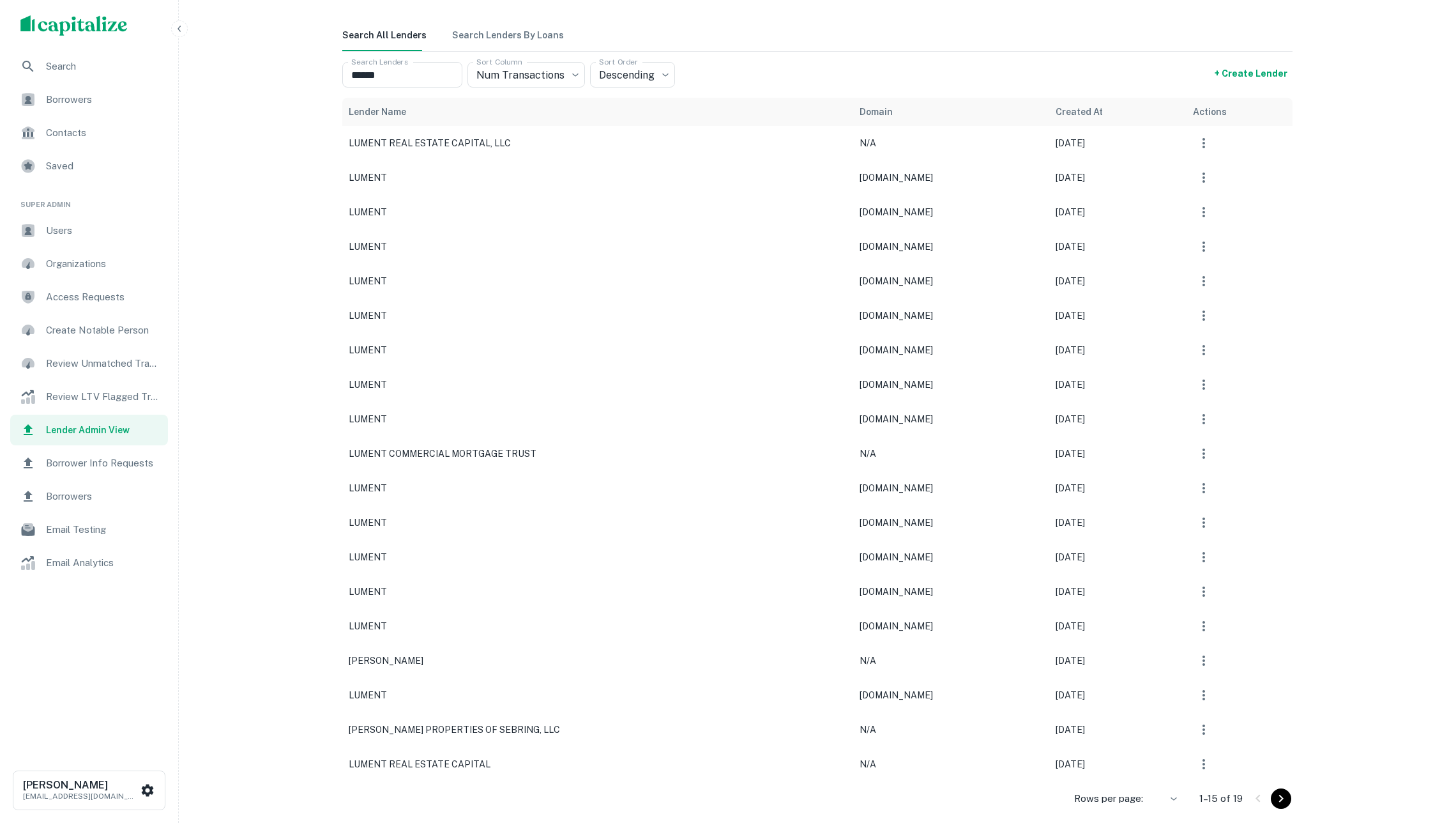
scroll to position [0, 0]
click at [614, 145] on div "LUMENT REAL ESTATE CAPITAL, LLC" at bounding box center [598, 143] width 498 height 14
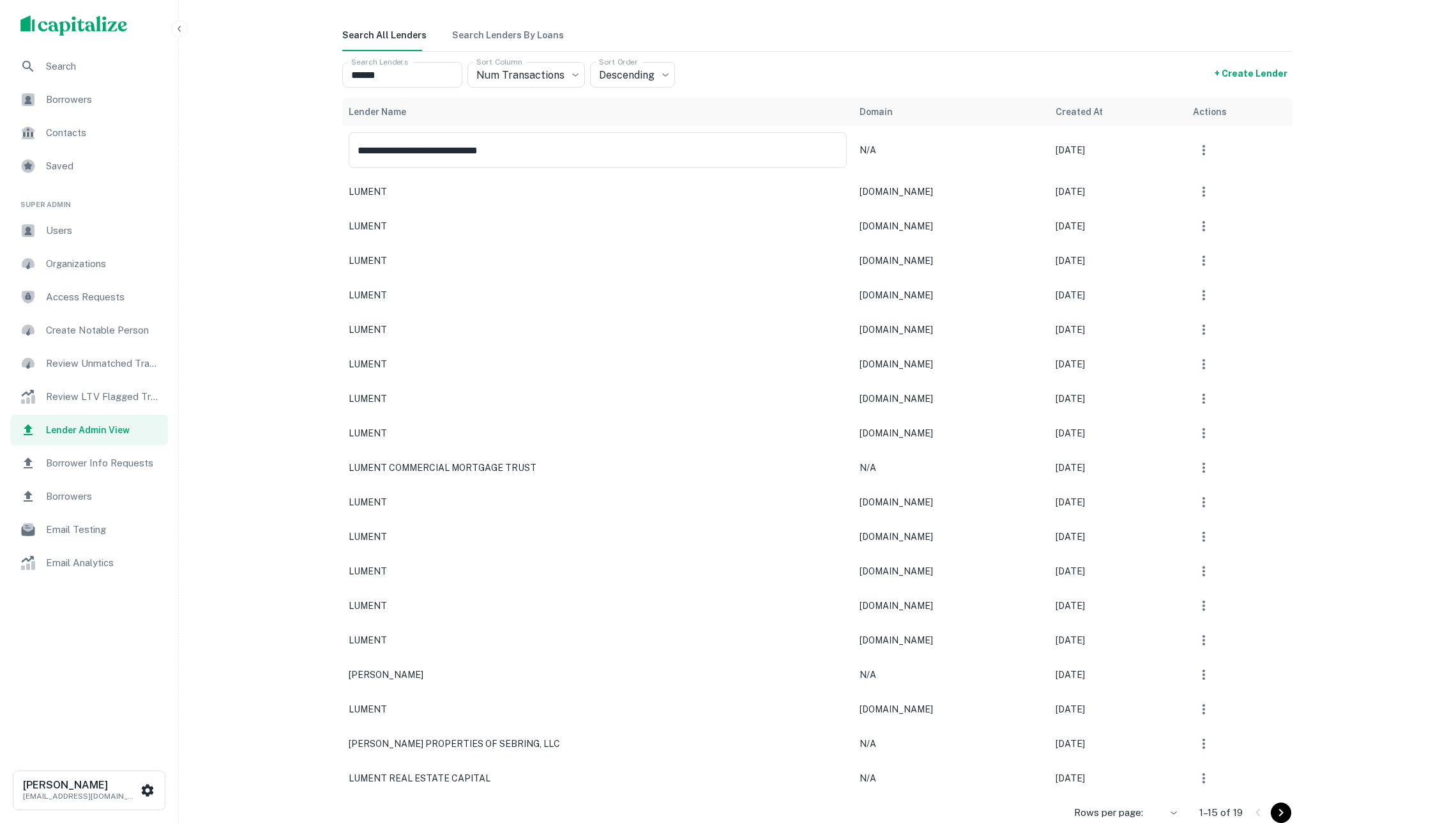
click at [1202, 149] on icon "button" at bounding box center [1204, 150] width 16 height 16
click at [1153, 267] on li "View" at bounding box center [1162, 272] width 104 height 23
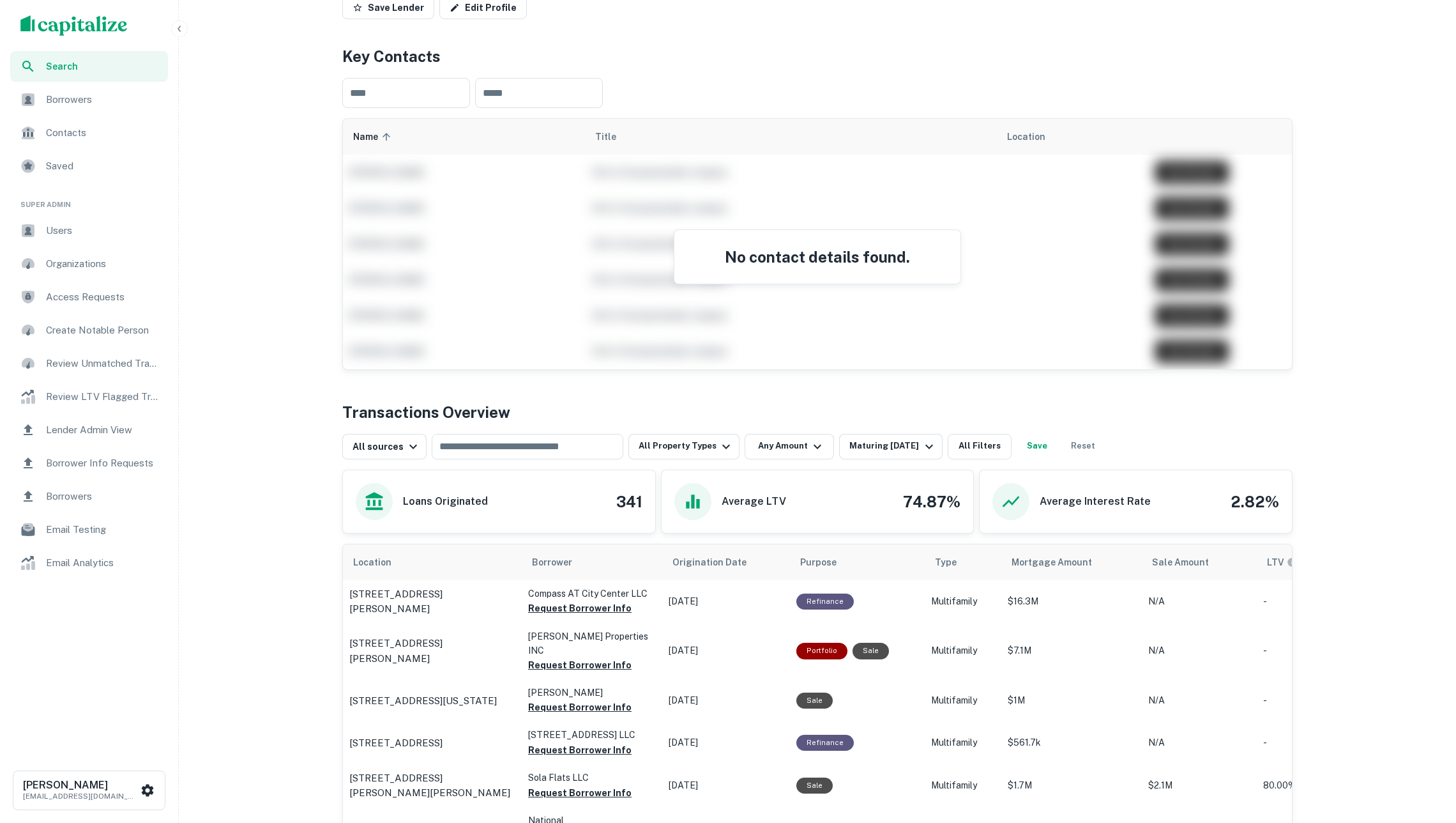
scroll to position [164, 0]
click at [872, 452] on div "Maturing In 1 Year" at bounding box center [892, 445] width 87 height 16
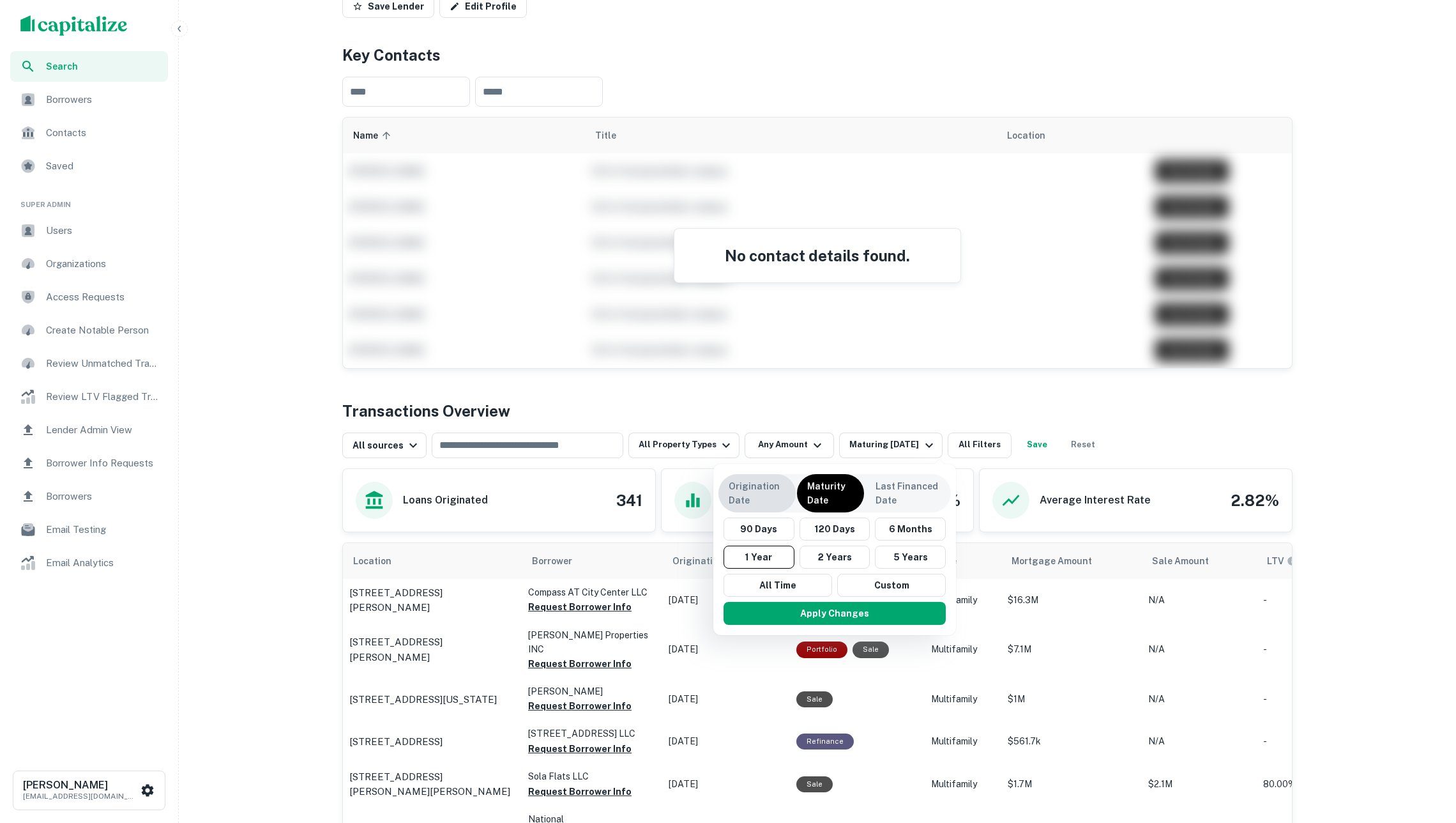
click at [754, 499] on p "Origination Date" at bounding box center [756, 493] width 57 height 28
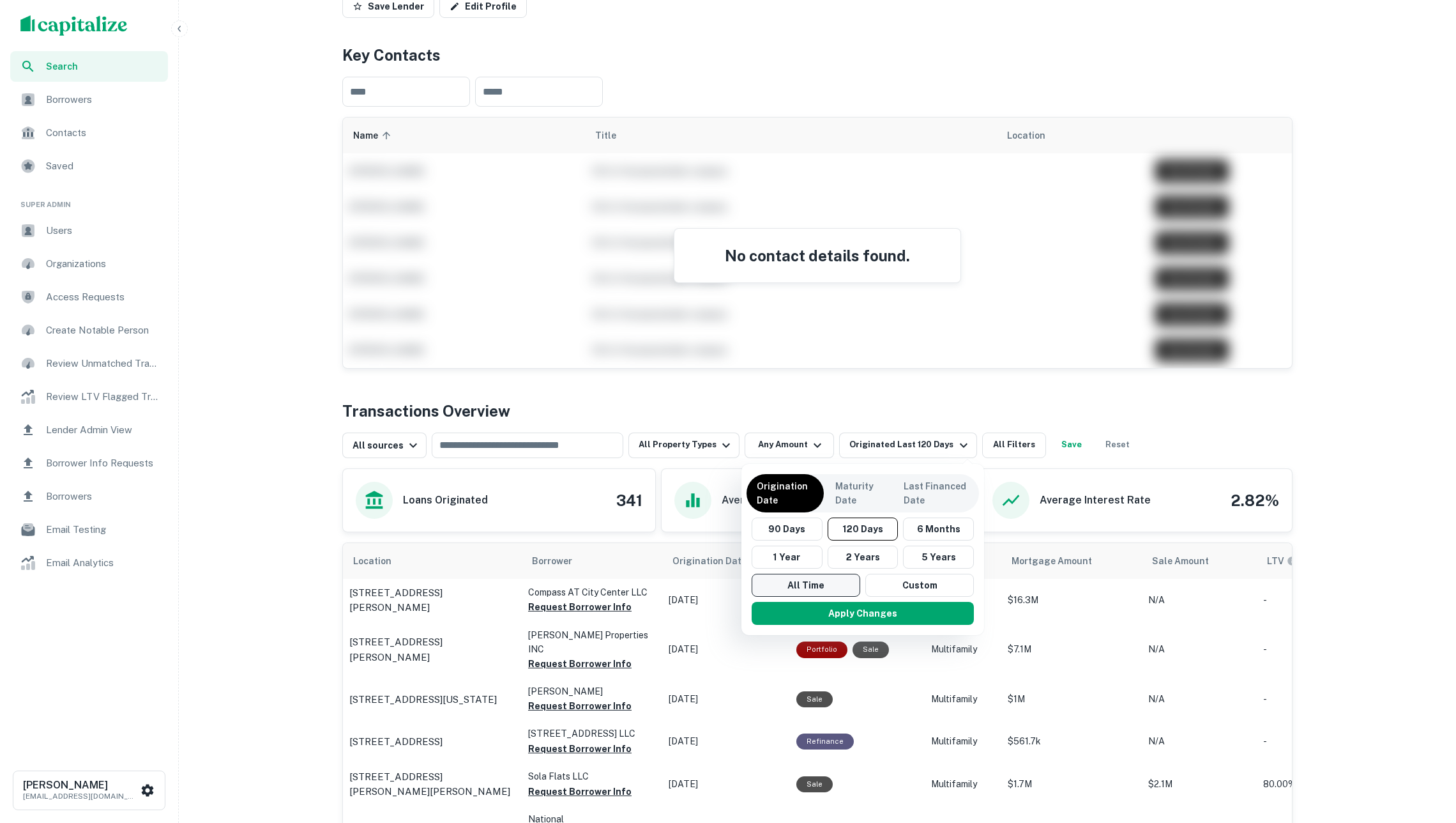
click at [777, 589] on button "All Time" at bounding box center [805, 585] width 108 height 23
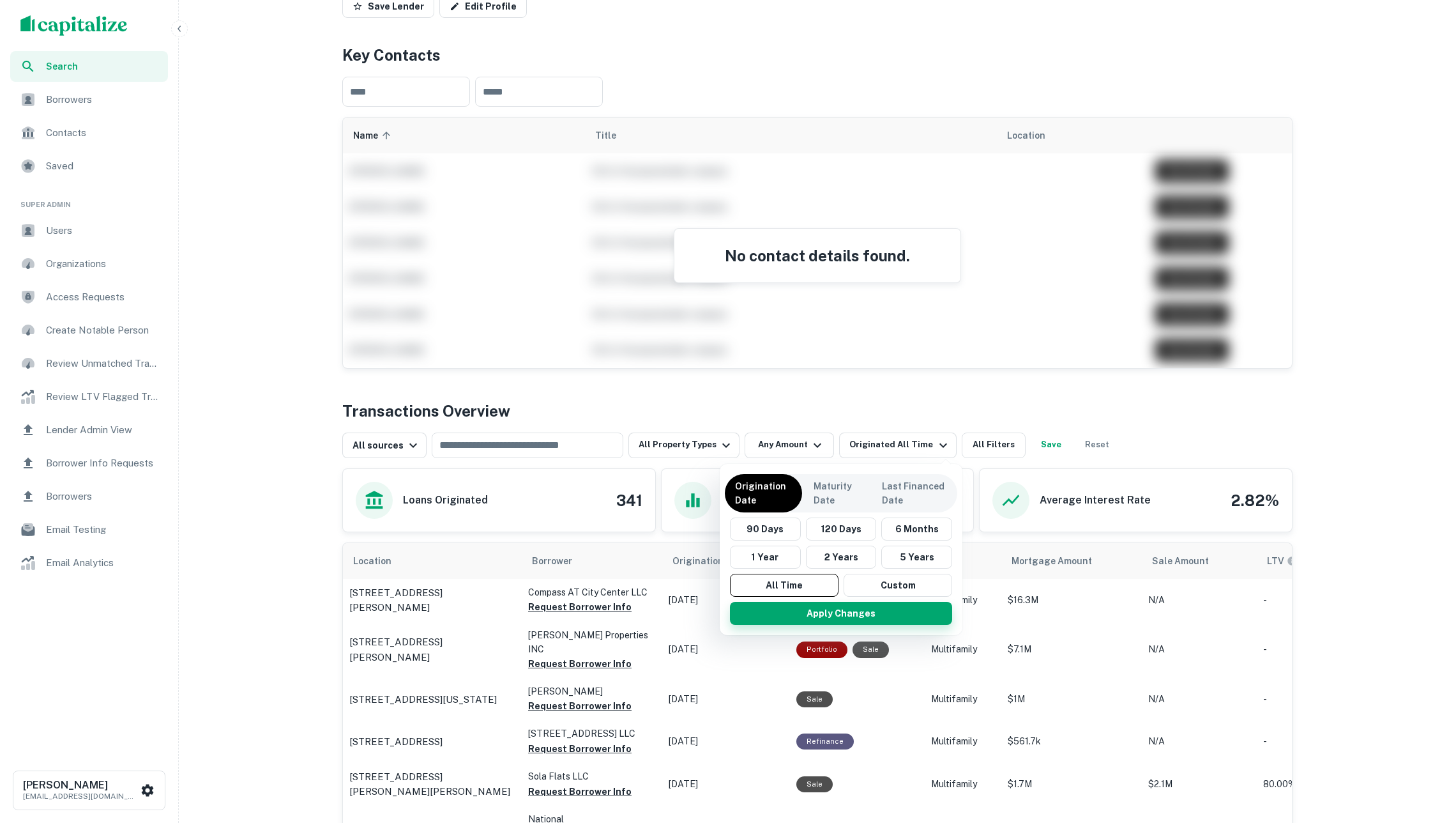
click at [777, 604] on button "Apply Changes" at bounding box center [841, 613] width 222 height 23
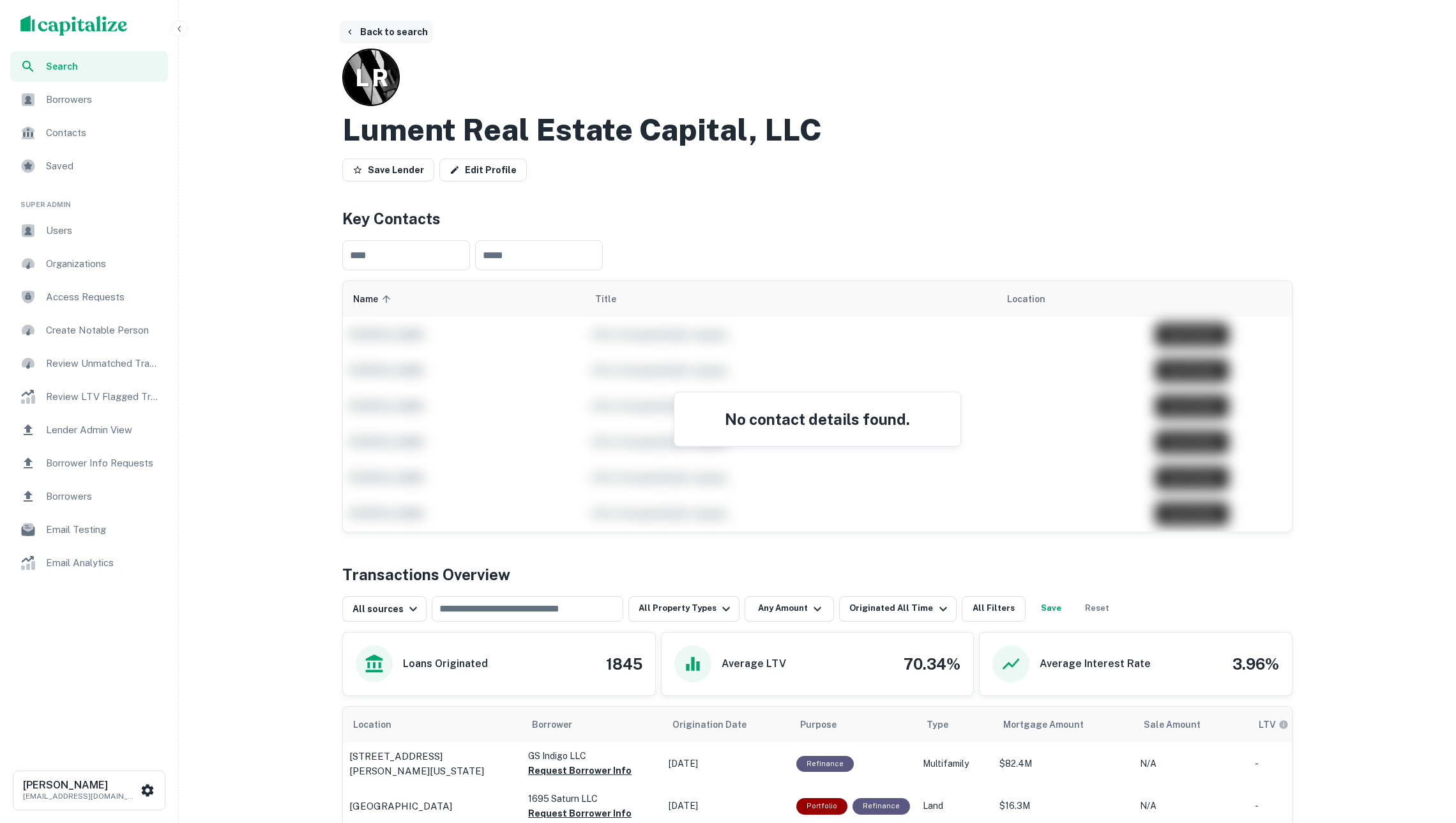
click at [397, 39] on button "Back to search" at bounding box center [386, 31] width 94 height 23
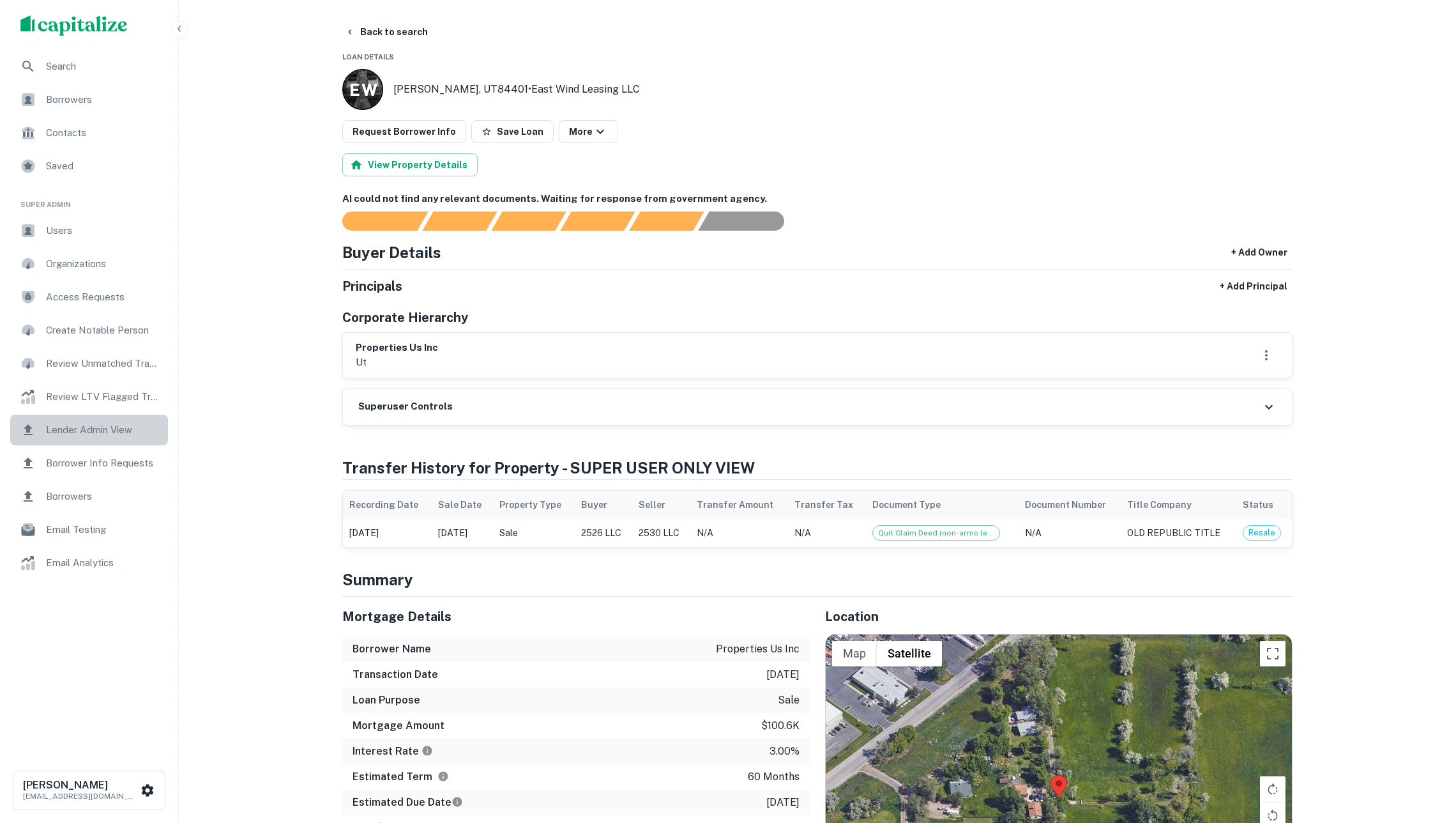
click at [94, 439] on div "Lender Admin View" at bounding box center [89, 429] width 157 height 31
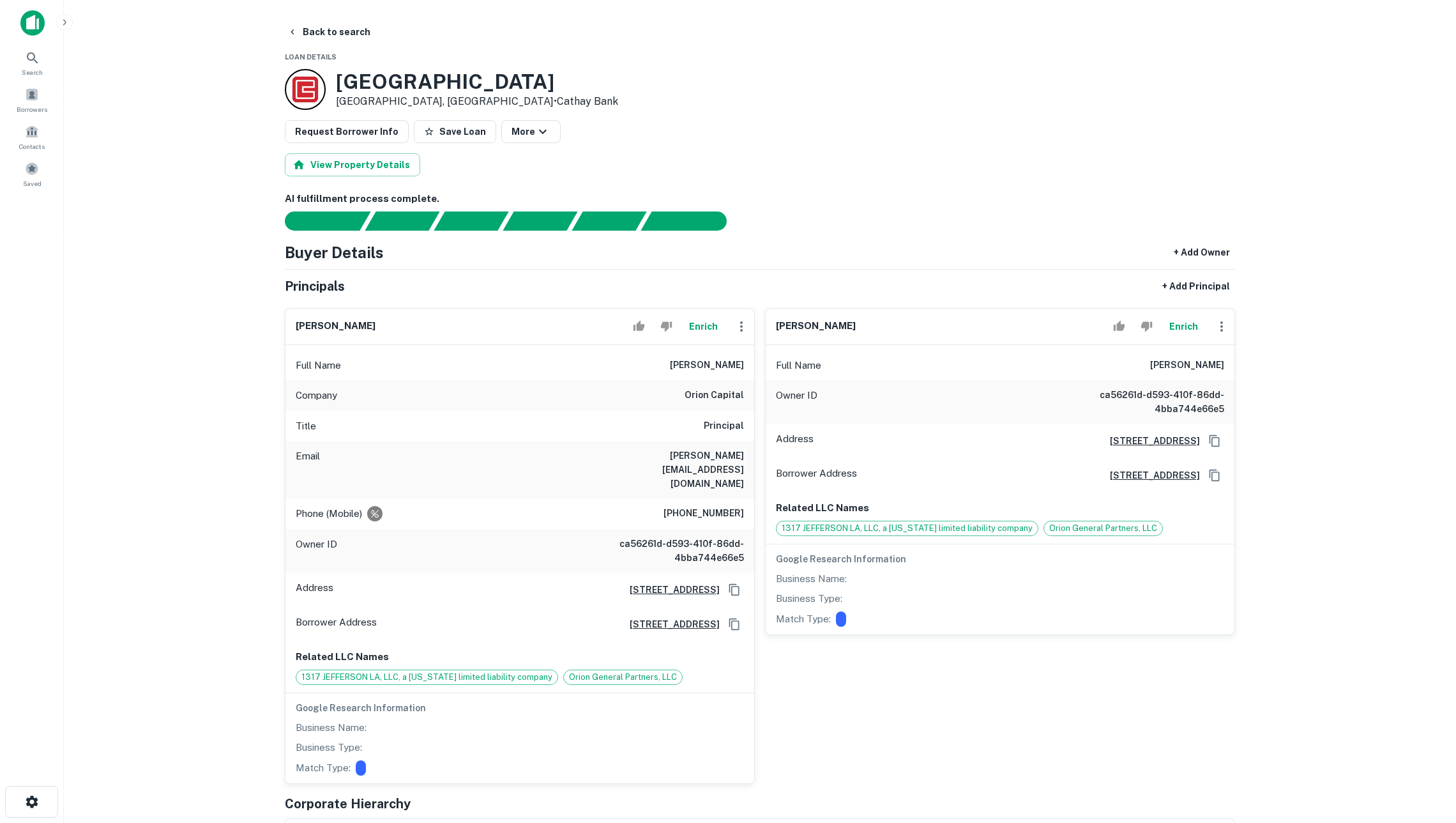
click at [28, 23] on img at bounding box center [32, 23] width 24 height 25
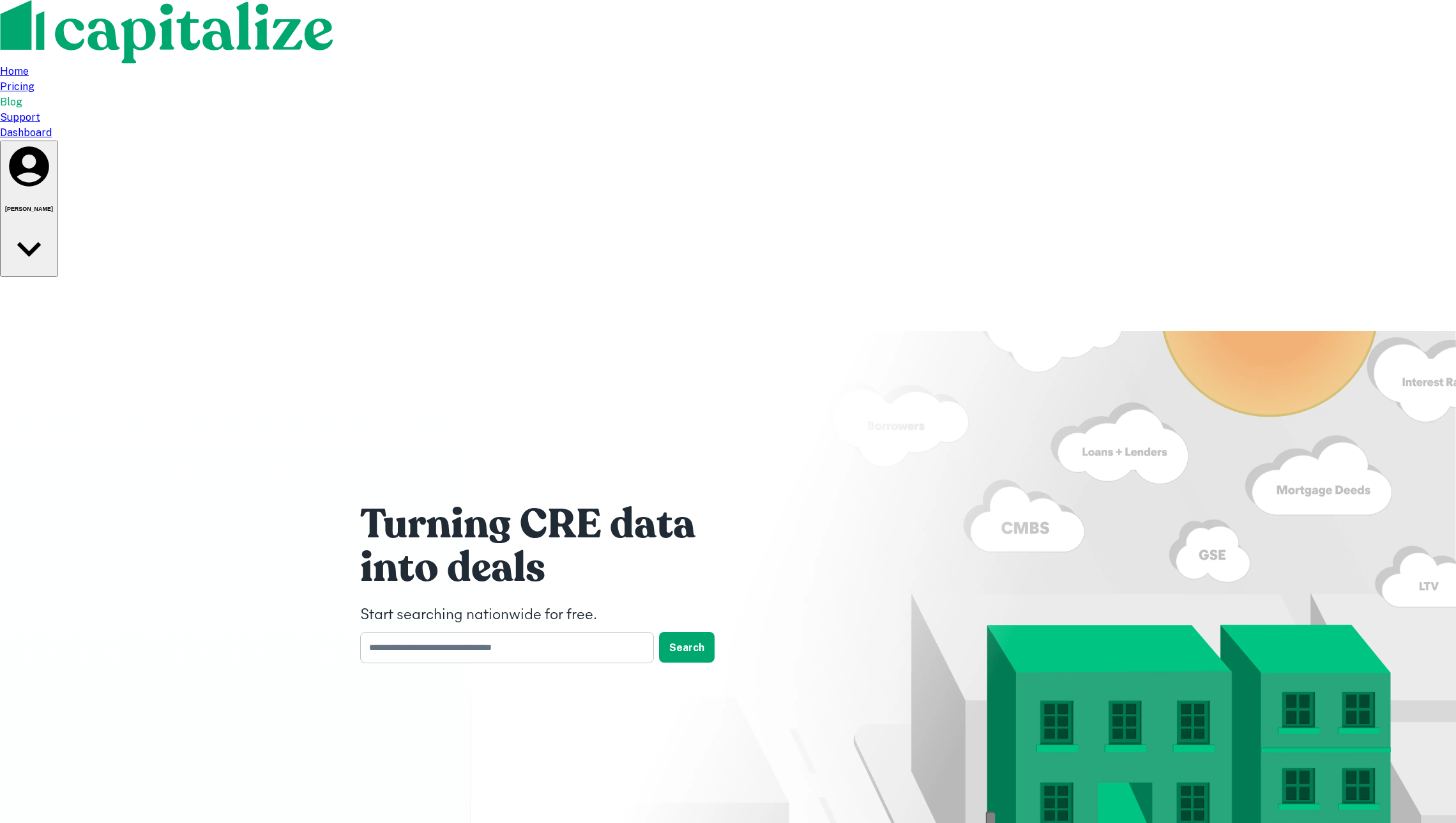
click at [489, 631] on input "text" at bounding box center [503, 647] width 285 height 31
type input "****"
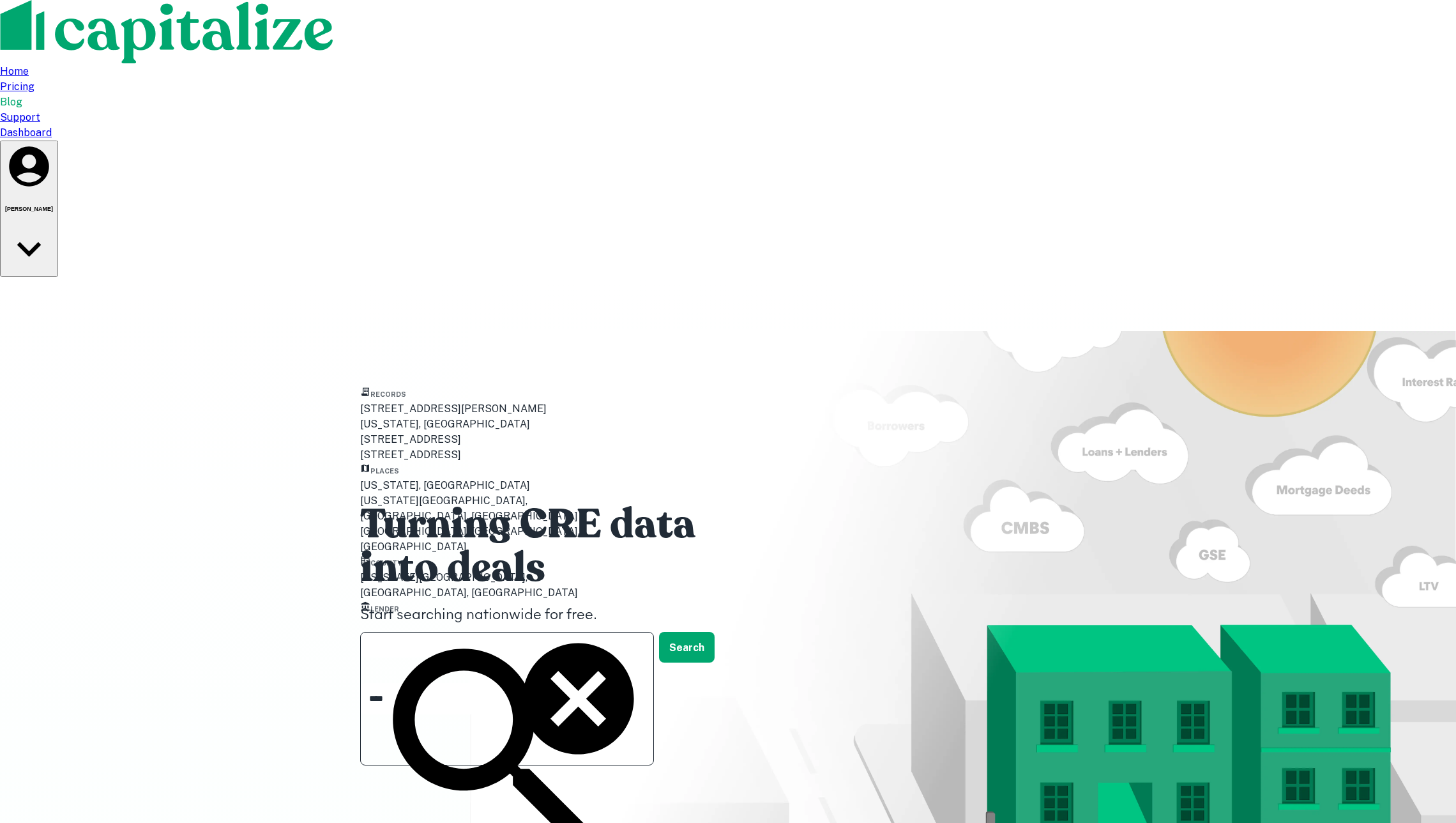
click at [455, 493] on div "Utah, USA" at bounding box center [491, 485] width 261 height 16
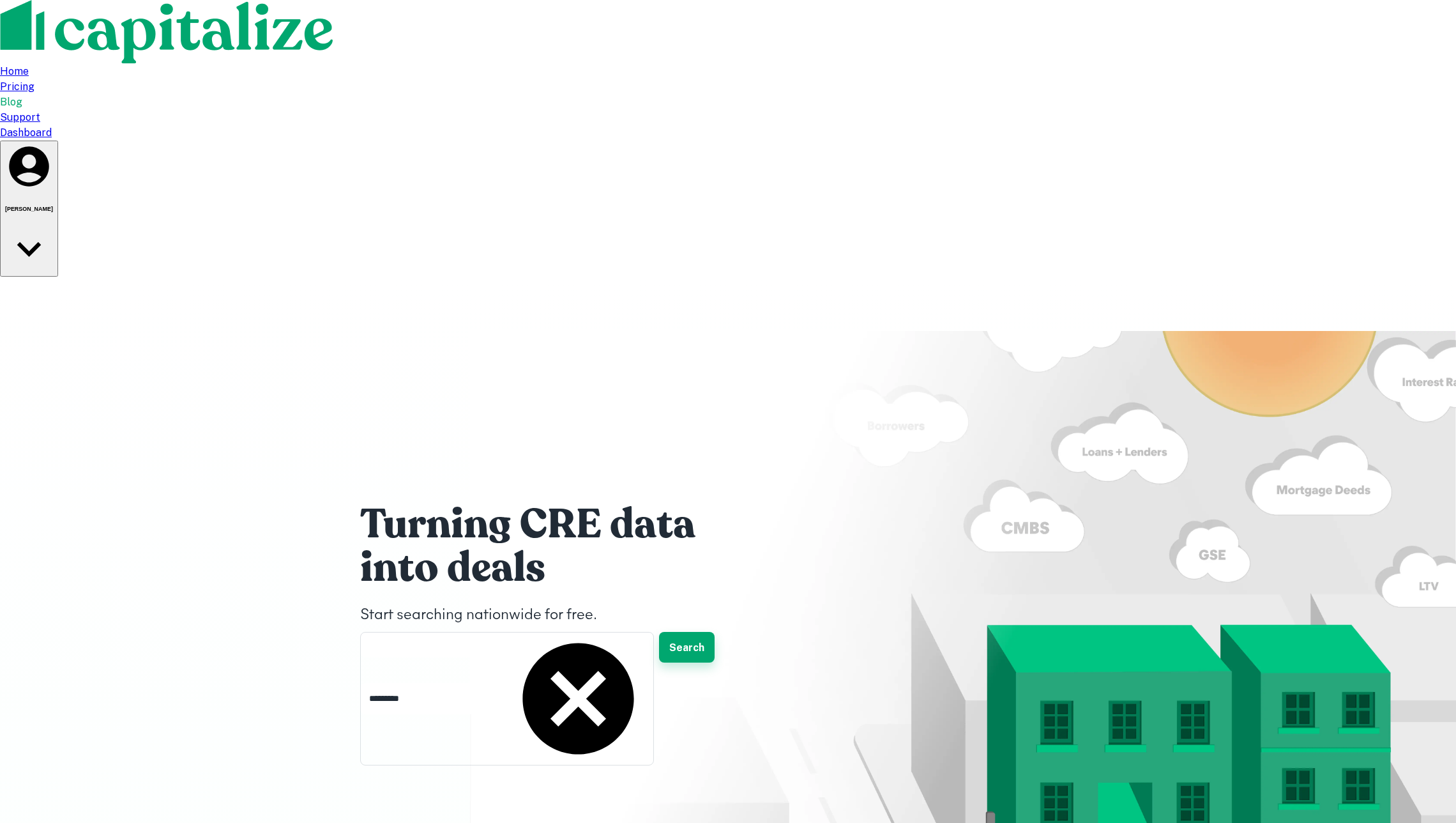
click at [686, 631] on button "Search" at bounding box center [687, 646] width 56 height 31
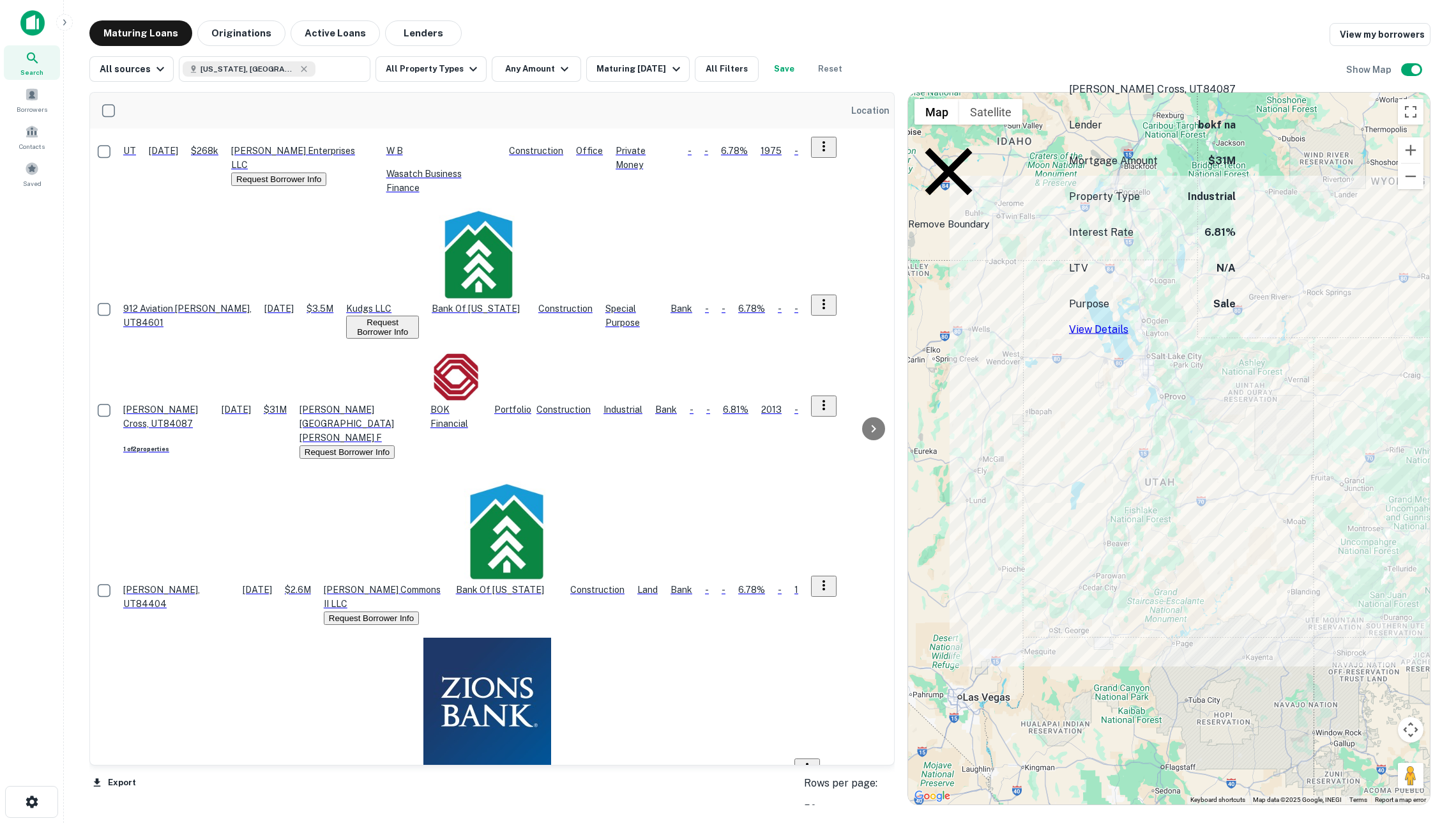
click at [287, 402] on p "$31M" at bounding box center [275, 409] width 23 height 14
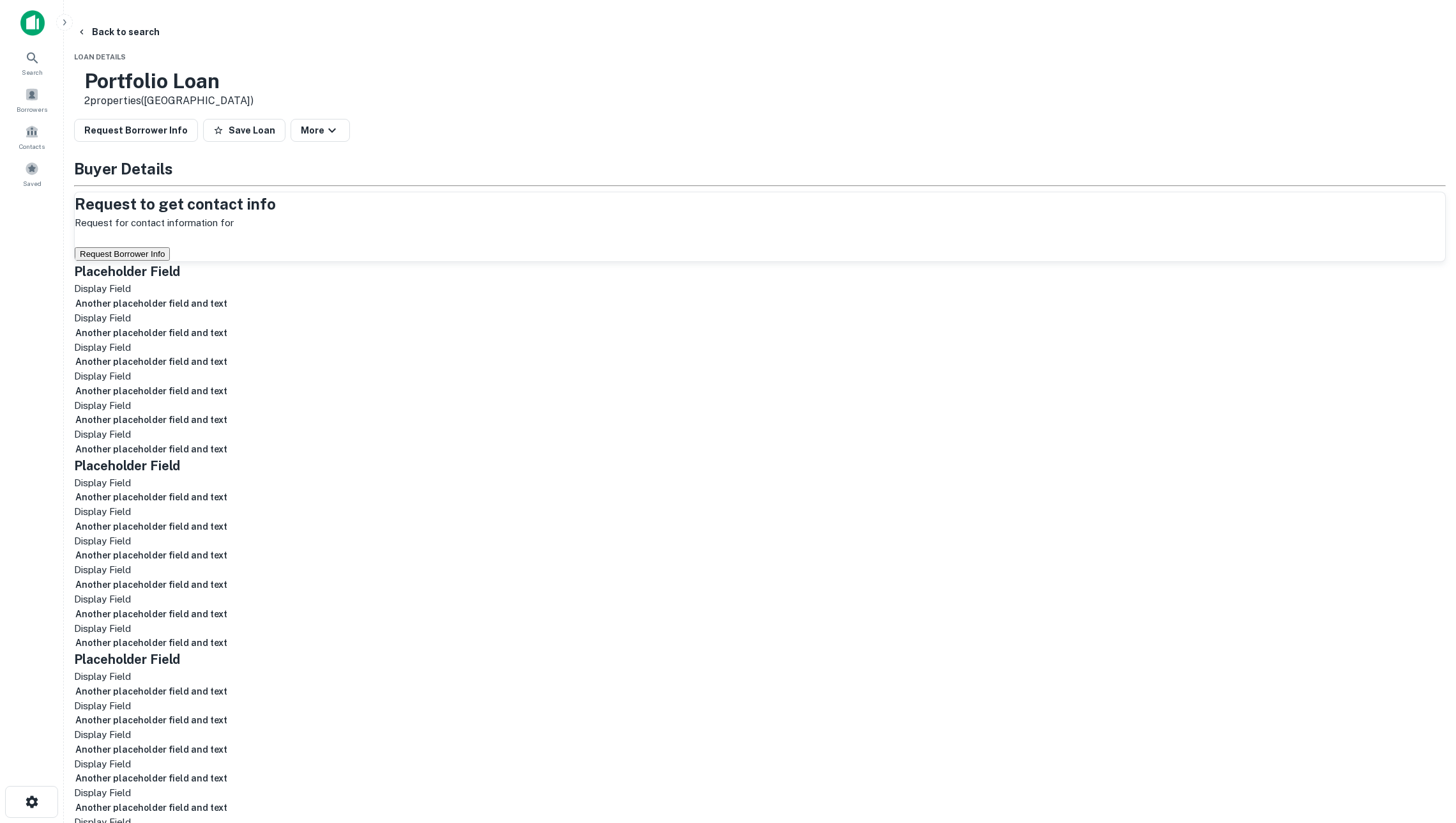
drag, startPoint x: 744, startPoint y: 461, endPoint x: 657, endPoint y: 443, distance: 88.8
copy p "stokes stevenson centerville f"
click at [164, 21] on button "Back to search" at bounding box center [118, 31] width 94 height 23
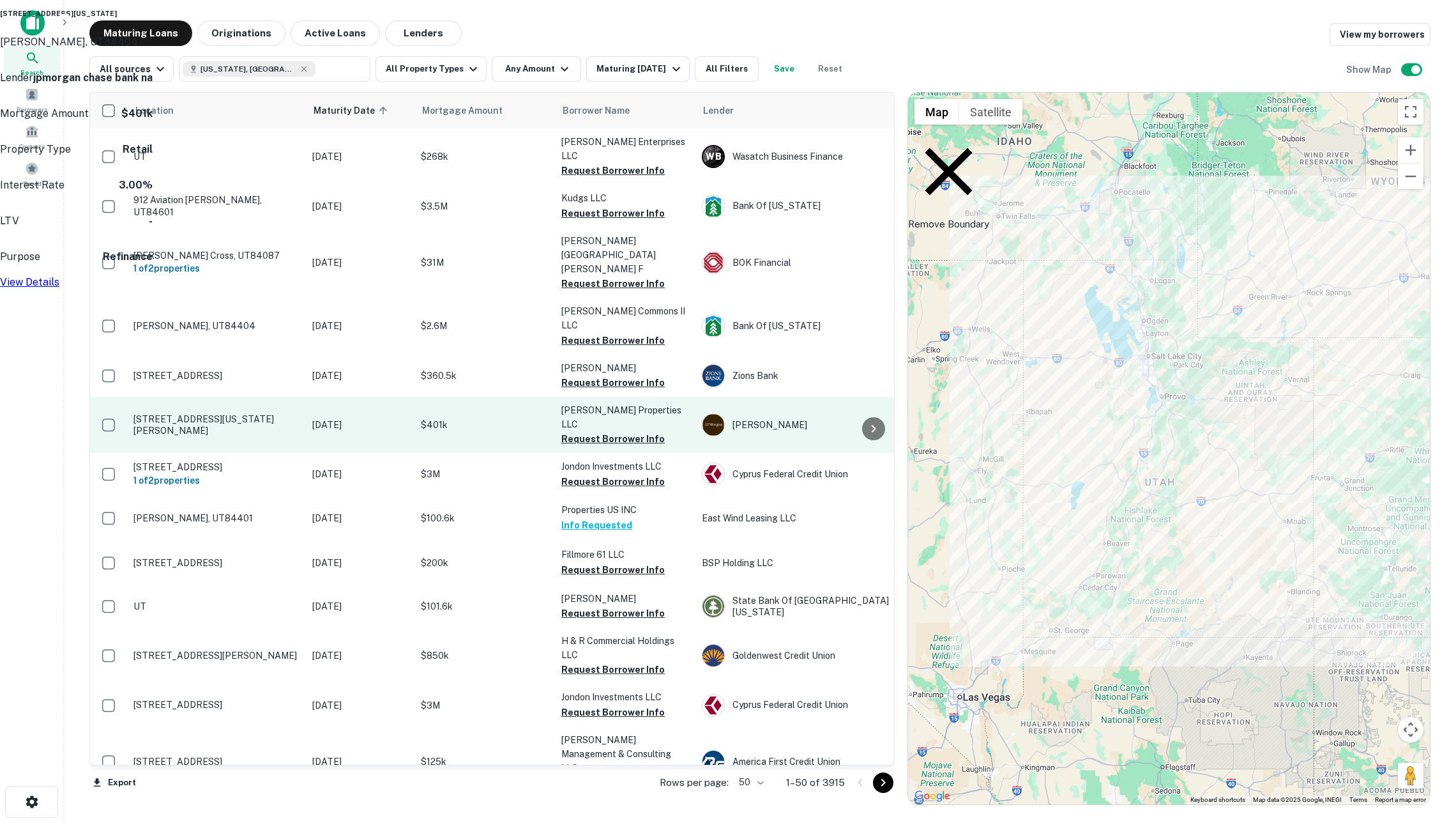
click at [512, 418] on p "$401k" at bounding box center [484, 425] width 128 height 14
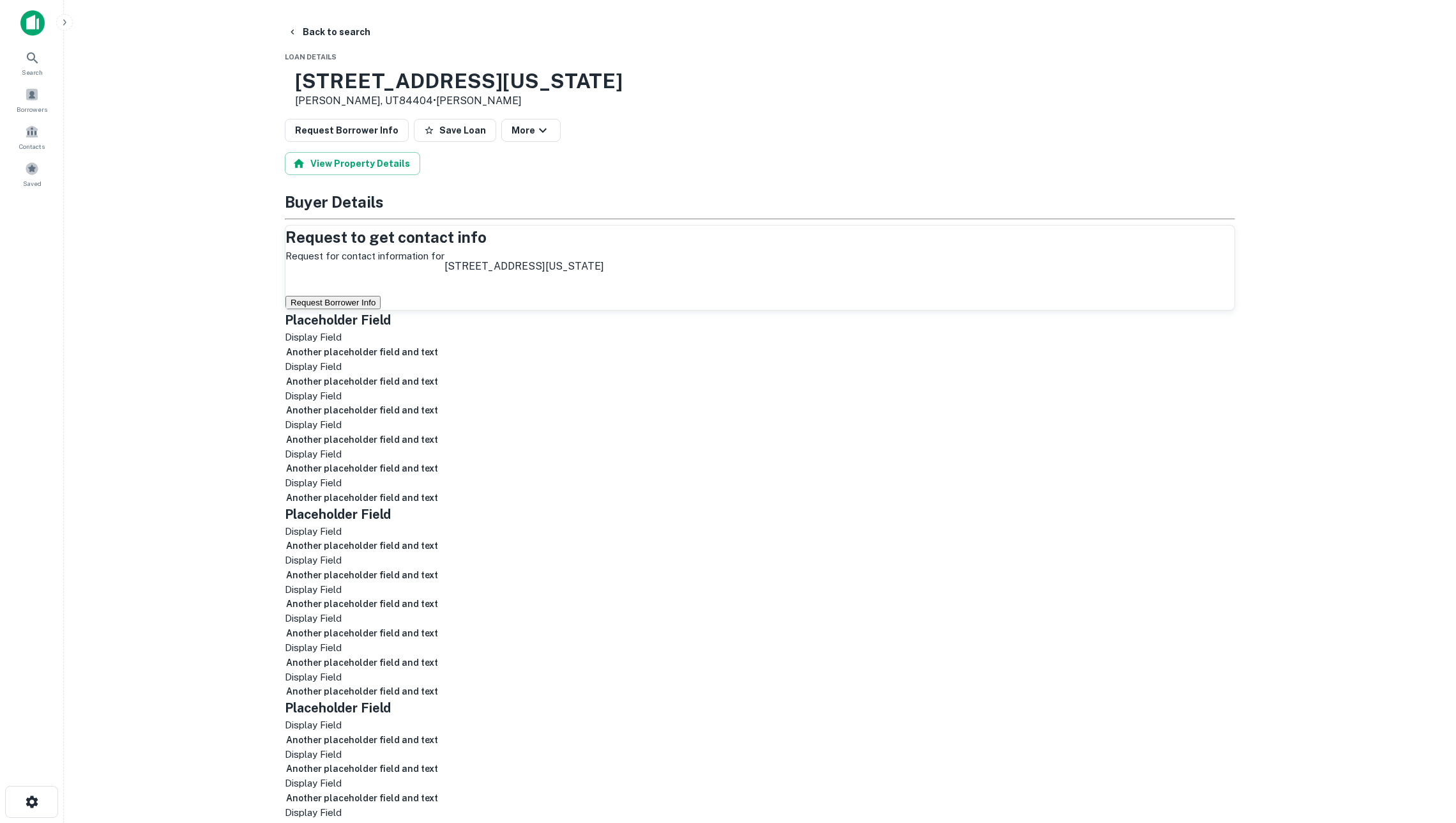
click at [380, 309] on button "Request Borrower Info" at bounding box center [332, 302] width 95 height 13
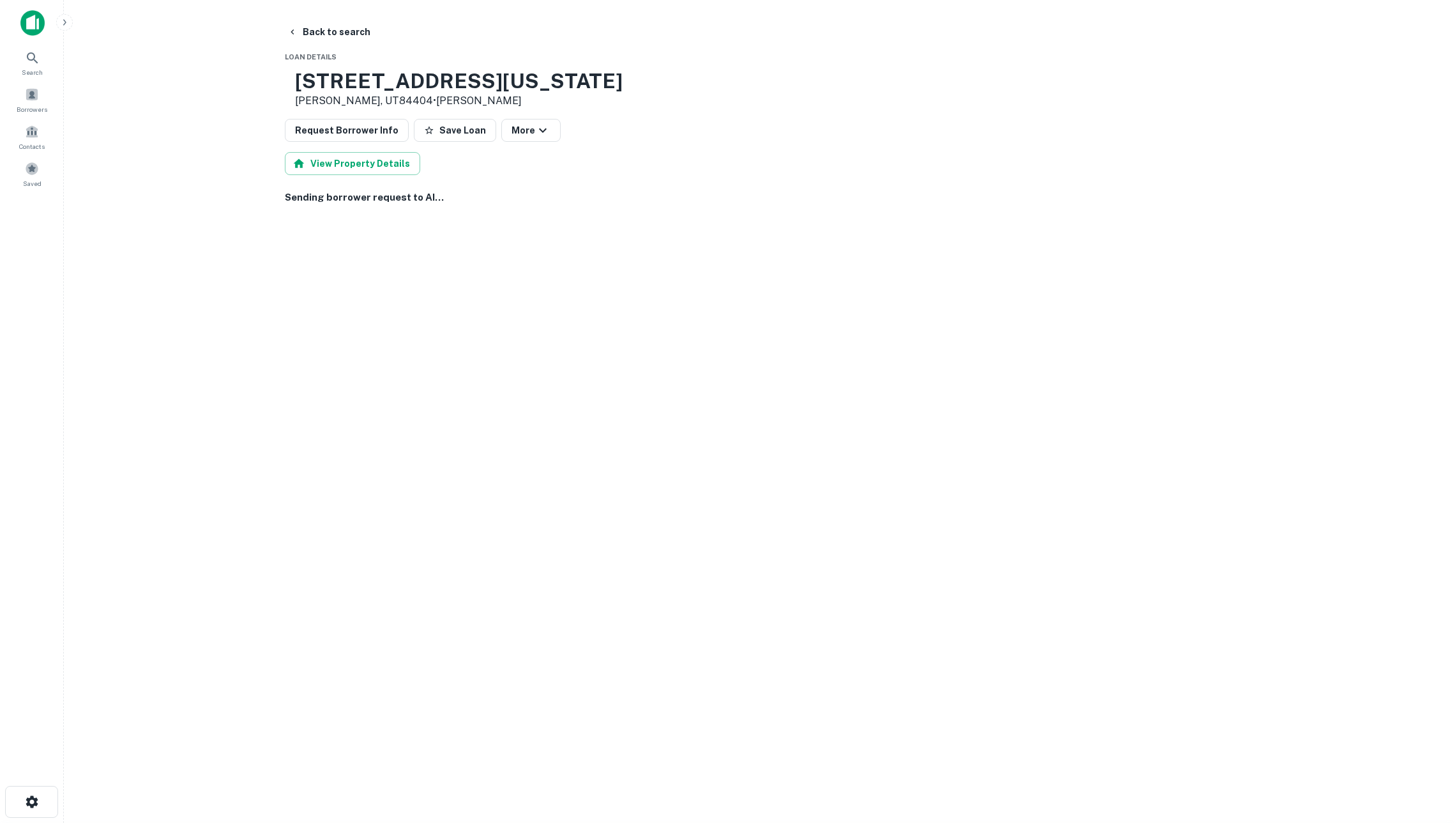
drag, startPoint x: 394, startPoint y: 364, endPoint x: 302, endPoint y: 358, distance: 92.2
drag, startPoint x: 292, startPoint y: 356, endPoint x: 408, endPoint y: 354, distance: 116.0
copy h6 "[PERSON_NAME] properties llc"
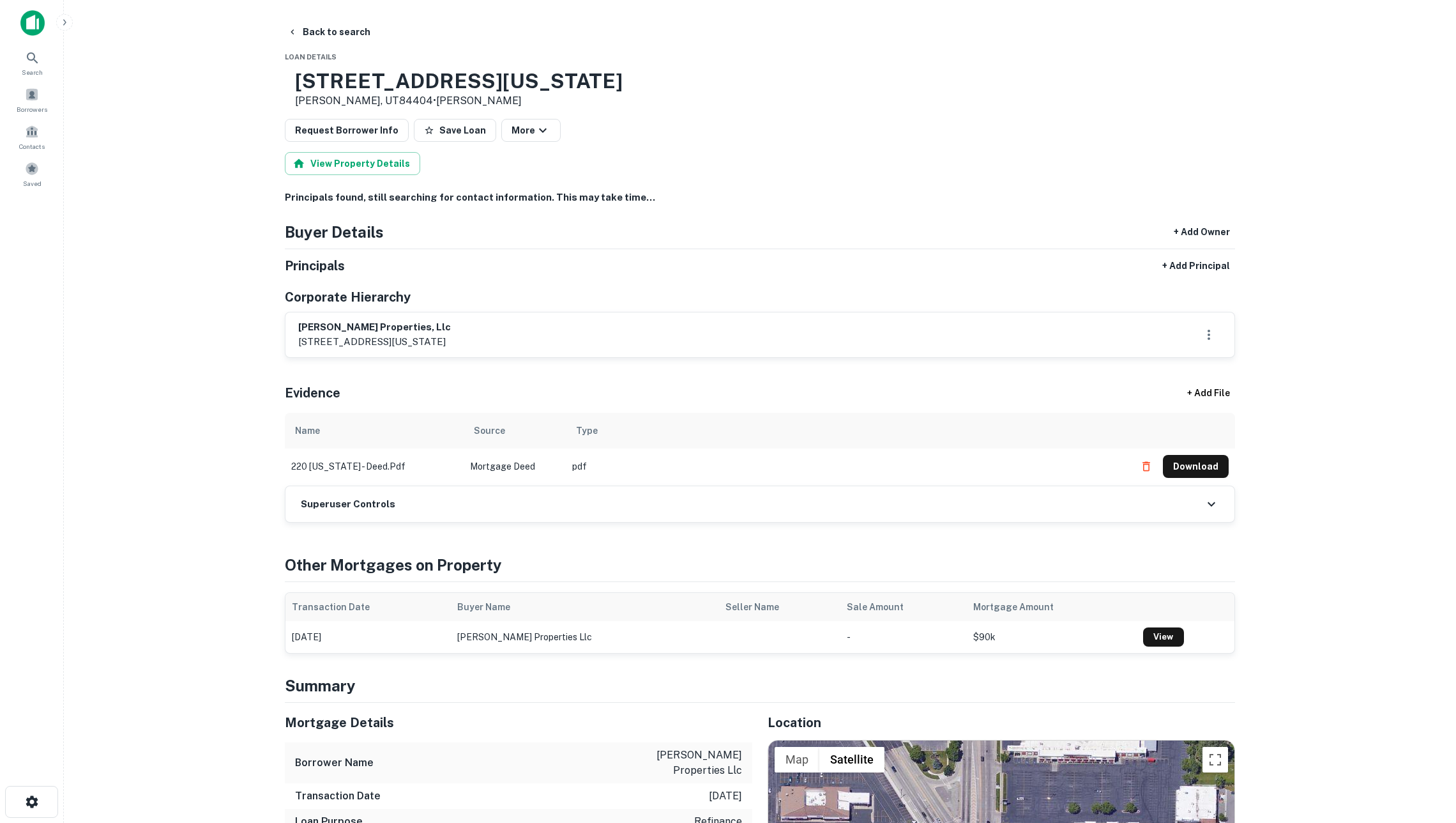
click at [188, 346] on main "Back to search Loan Details 220 Washington Blvd Ogden, UT84404 • J.p. Morgan Re…" at bounding box center [760, 411] width 1392 height 823
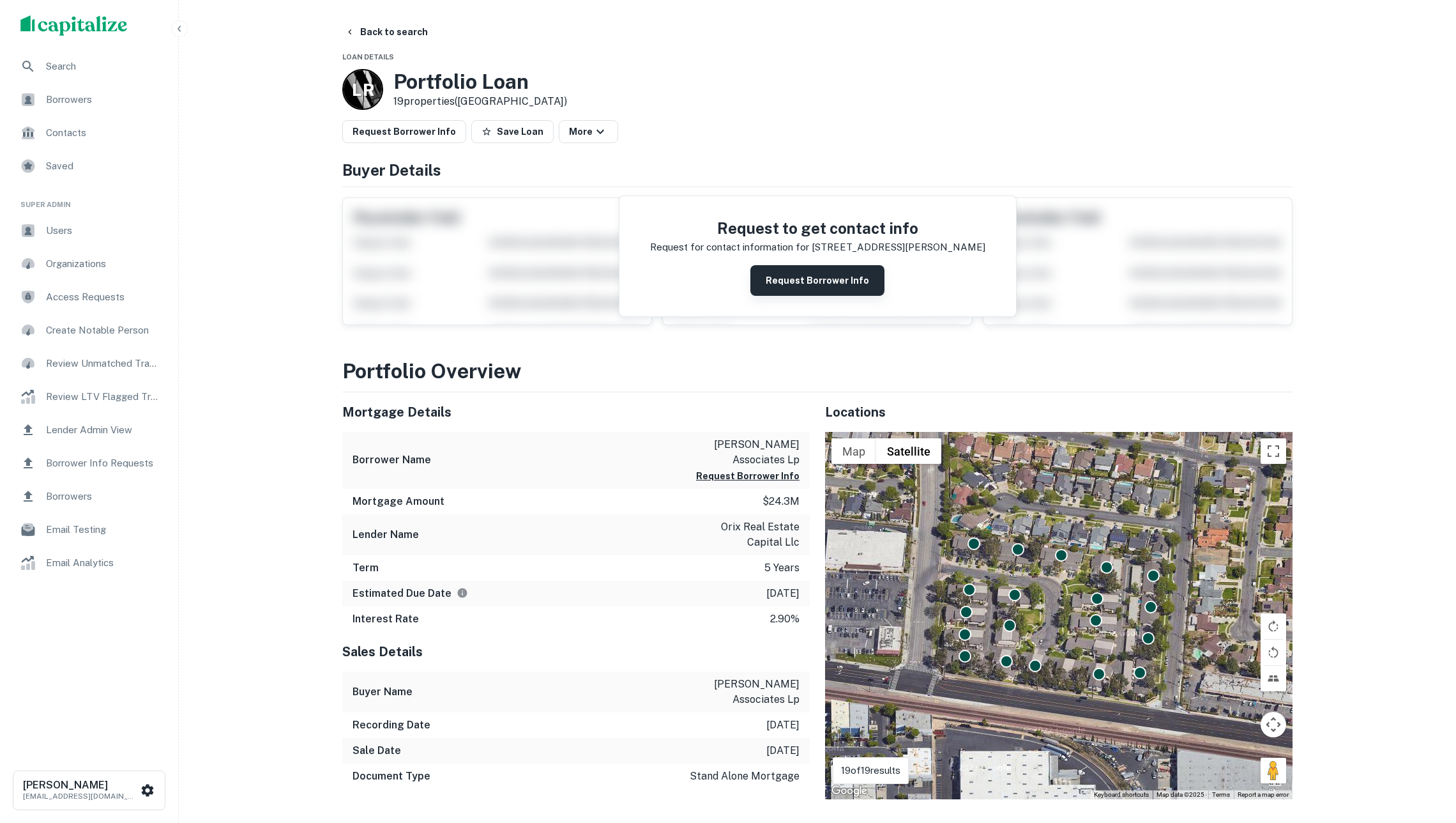
click at [791, 277] on button "Request Borrower Info" at bounding box center [817, 280] width 134 height 31
